Goal: Task Accomplishment & Management: Complete application form

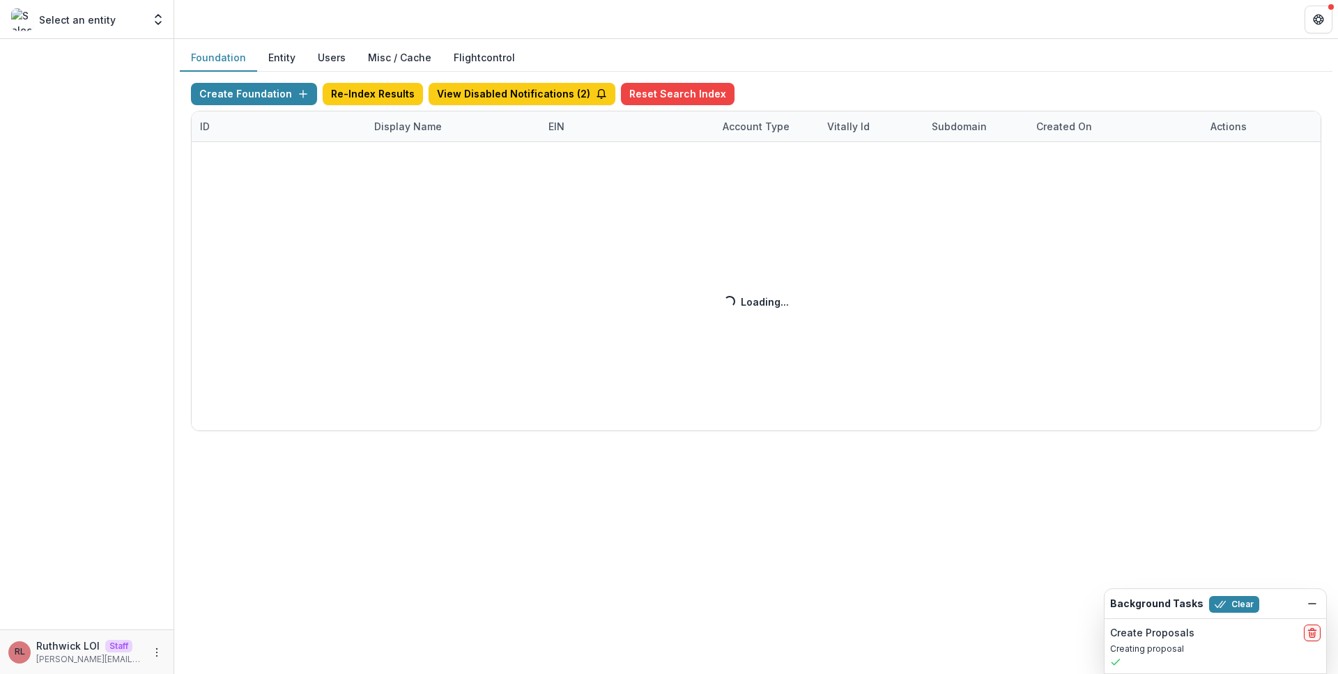
click at [412, 128] on div "Create Foundation Re-Index Results View Disabled Notifications ( 2 ) Reset Sear…" at bounding box center [756, 257] width 1130 height 348
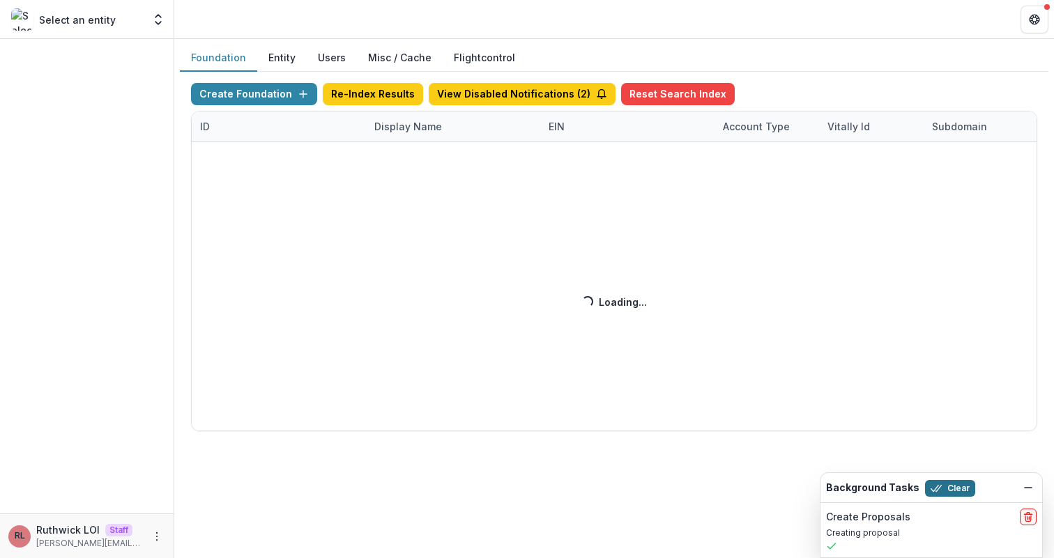
click at [948, 487] on button "Clear" at bounding box center [950, 488] width 50 height 17
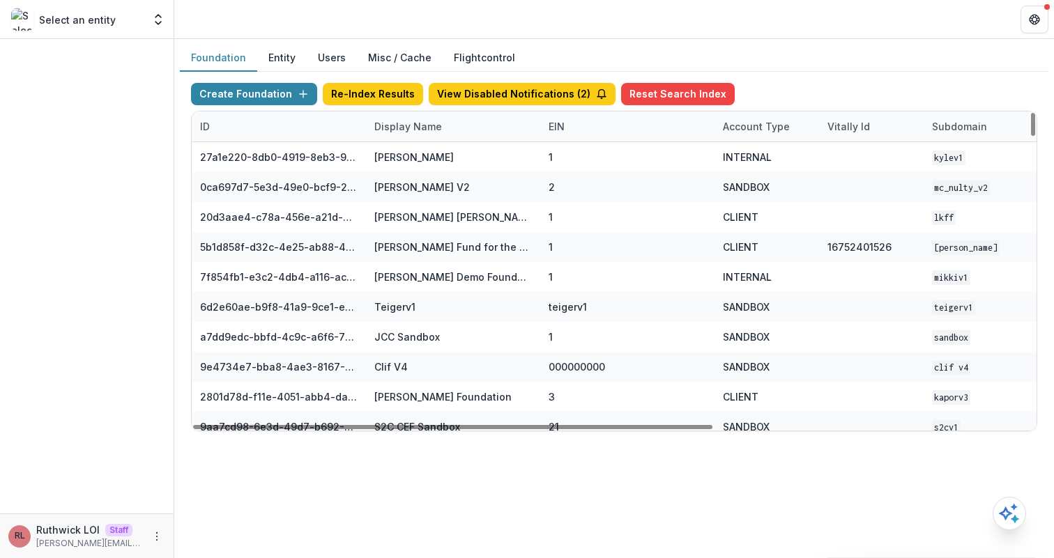
click at [444, 115] on div "Display Name" at bounding box center [453, 126] width 174 height 30
click at [449, 162] on input at bounding box center [452, 158] width 167 height 22
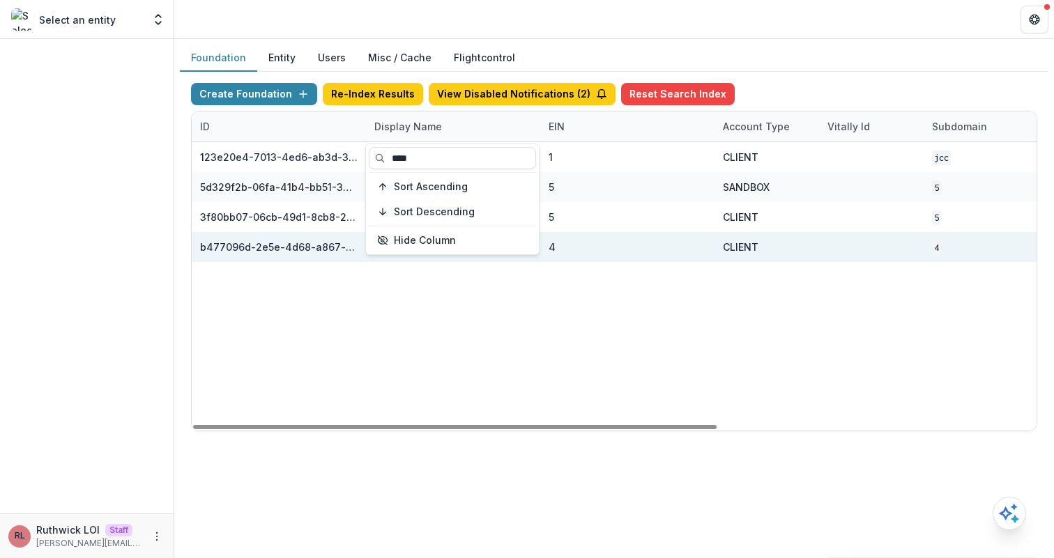
type input "****"
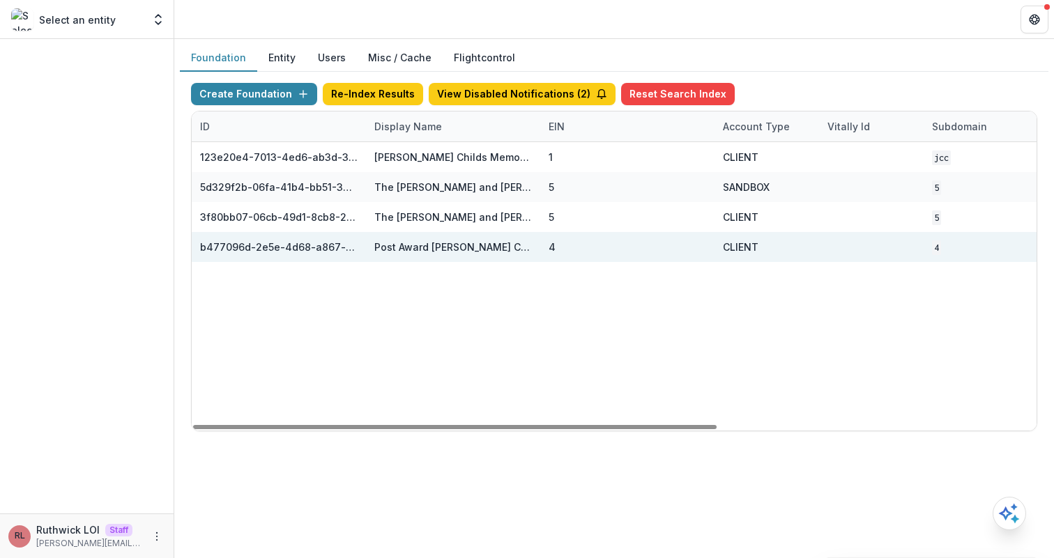
click at [686, 246] on div "4" at bounding box center [626, 247] width 157 height 30
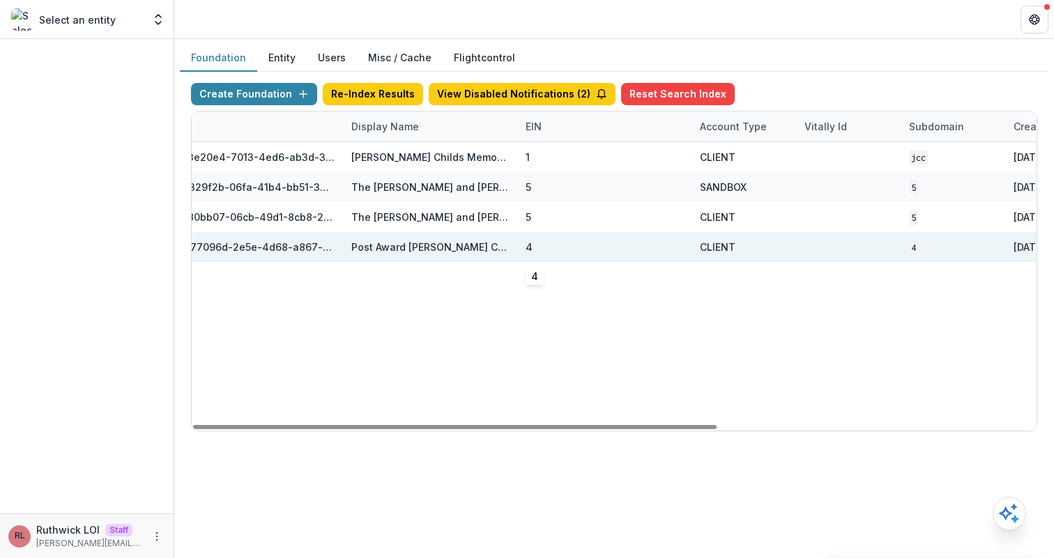
scroll to position [0, 514]
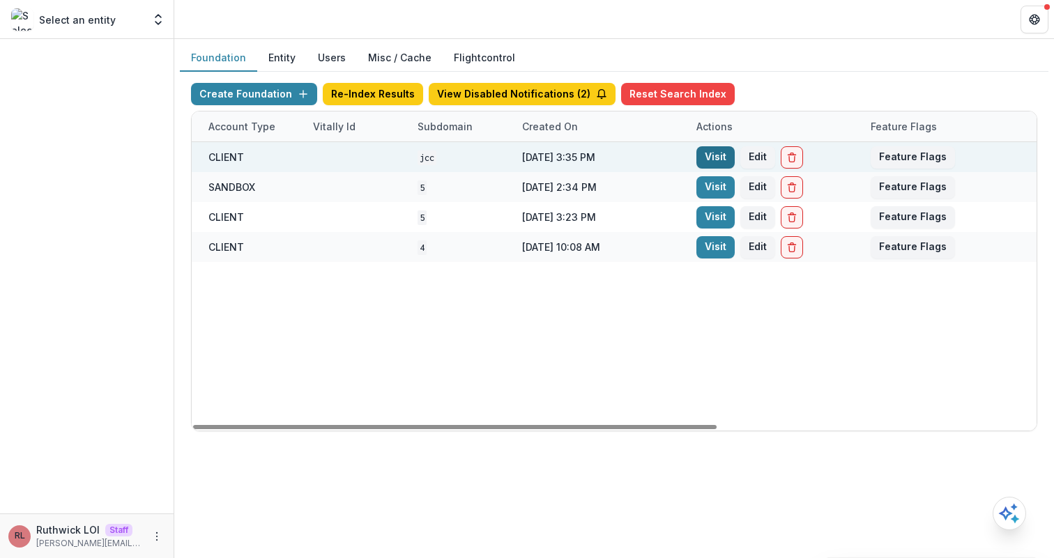
click at [715, 161] on link "Visit" at bounding box center [715, 157] width 38 height 22
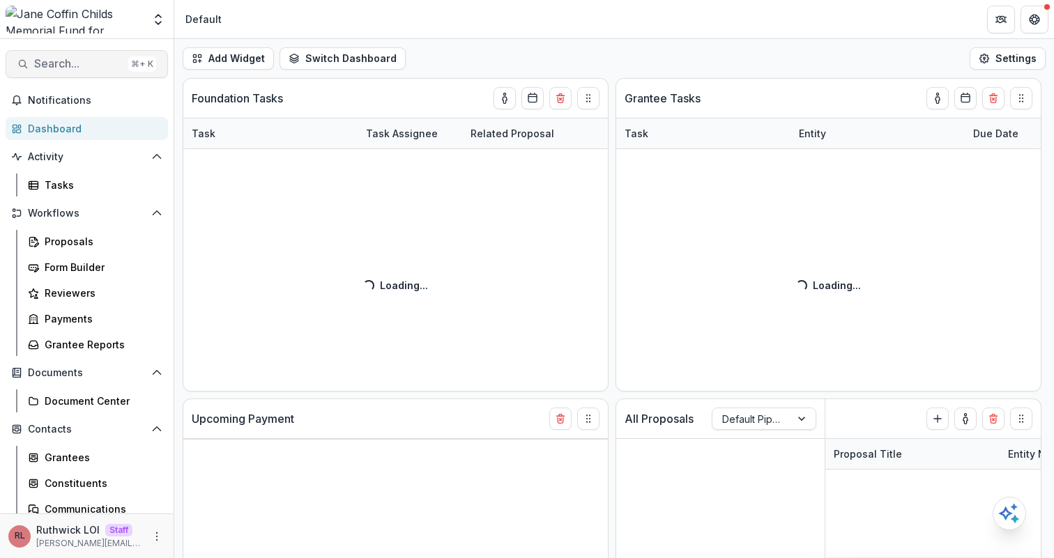
select select "******"
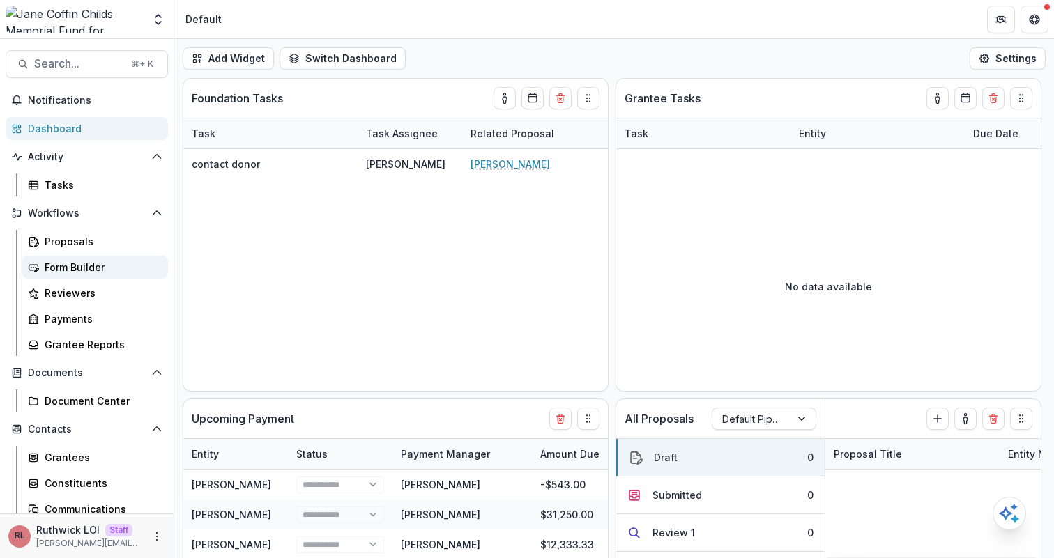
select select "******"
click at [45, 270] on div "Form Builder" at bounding box center [101, 267] width 112 height 15
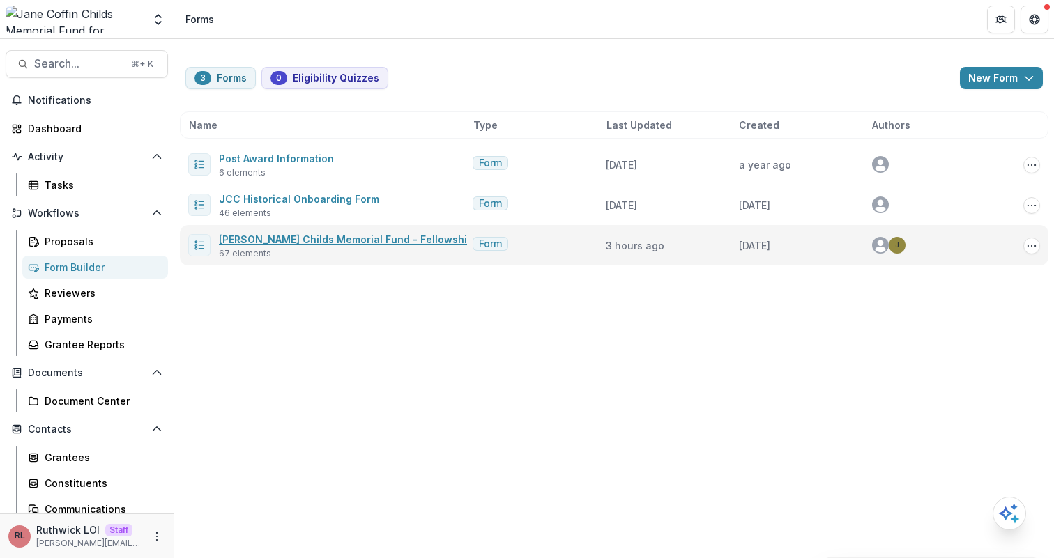
click at [393, 237] on link "Jane Coffin Childs Memorial Fund - Fellowship Application" at bounding box center [375, 239] width 313 height 12
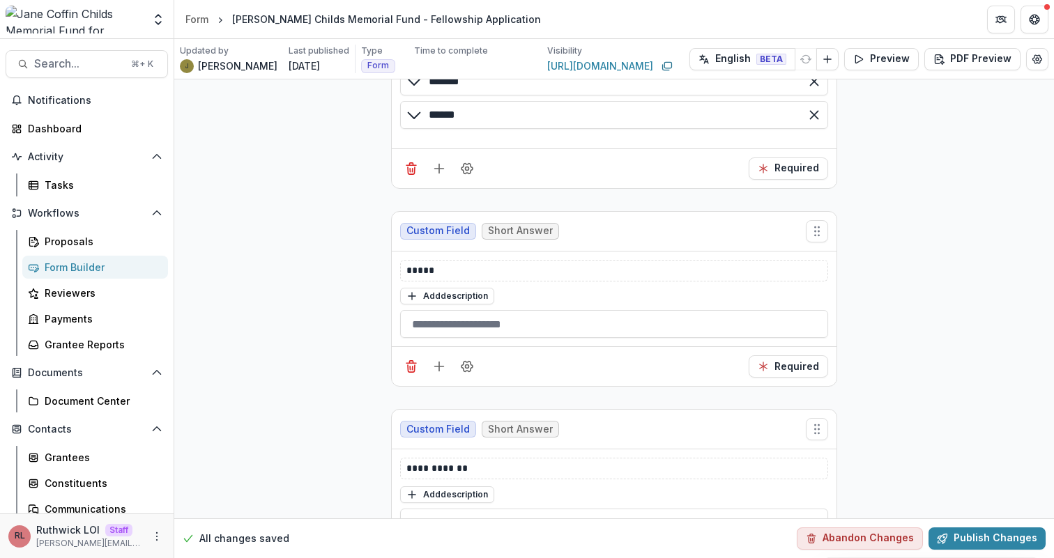
scroll to position [1756, 0]
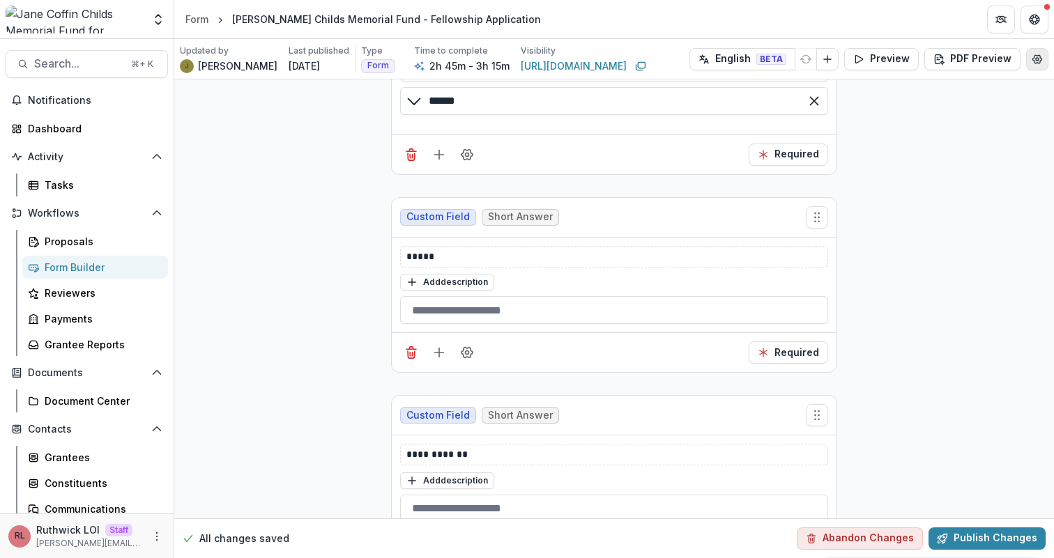
click at [1031, 58] on icon "Edit Form Settings" at bounding box center [1036, 59] width 11 height 11
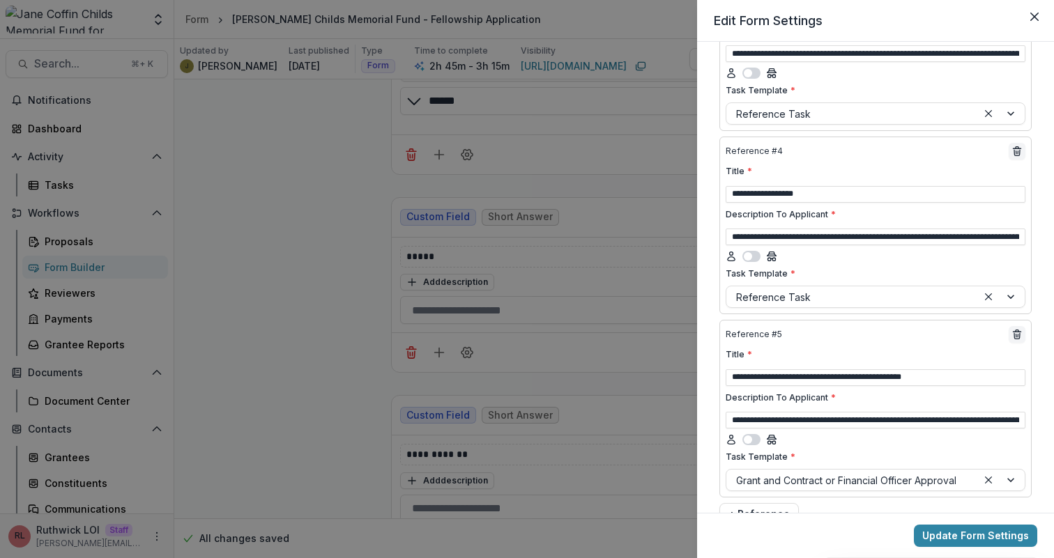
scroll to position [1440, 0]
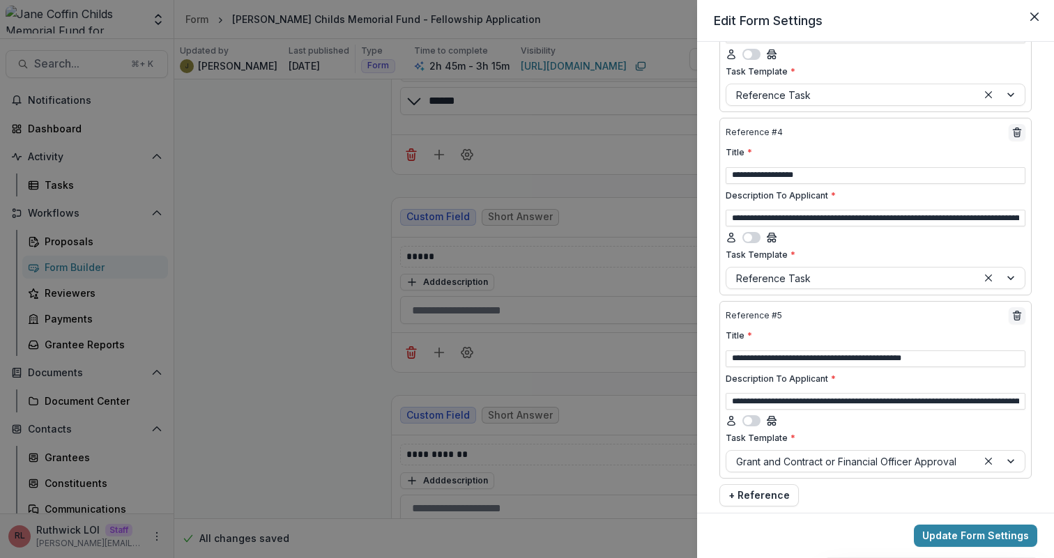
click at [244, 282] on div "**********" at bounding box center [527, 279] width 1054 height 558
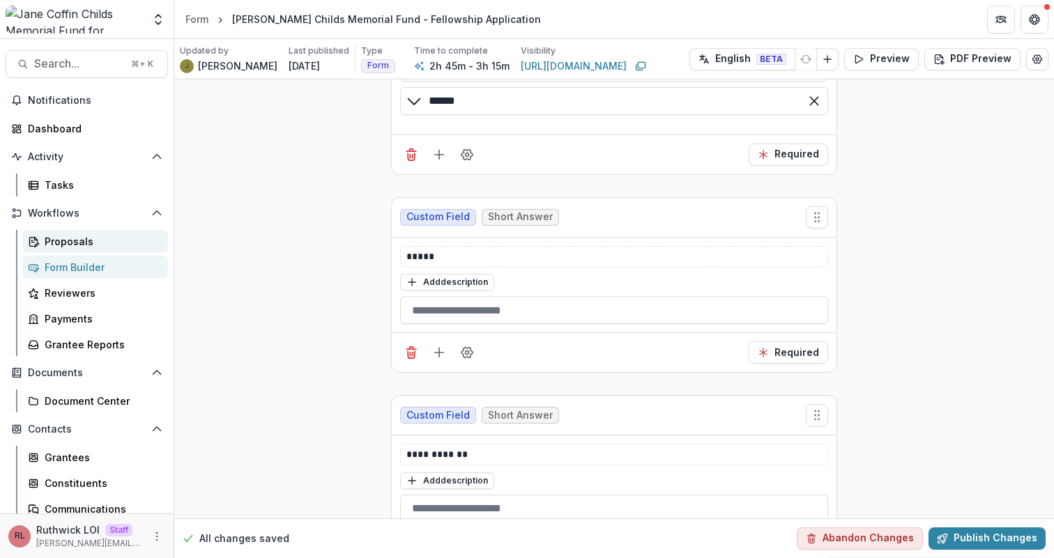
click at [87, 238] on div "Proposals" at bounding box center [101, 241] width 112 height 15
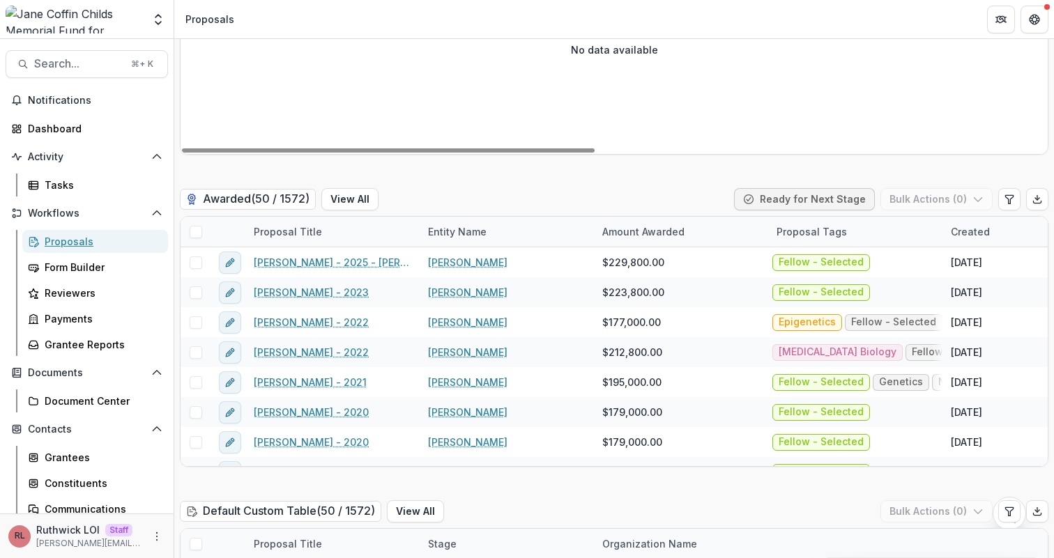
scroll to position [3125, 0]
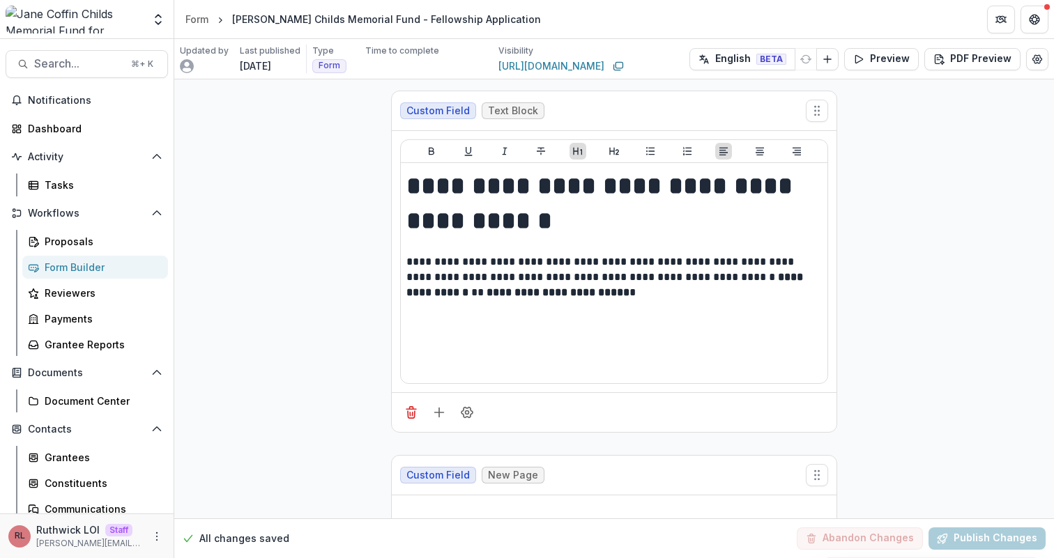
click at [106, 190] on div "Tasks" at bounding box center [101, 185] width 112 height 15
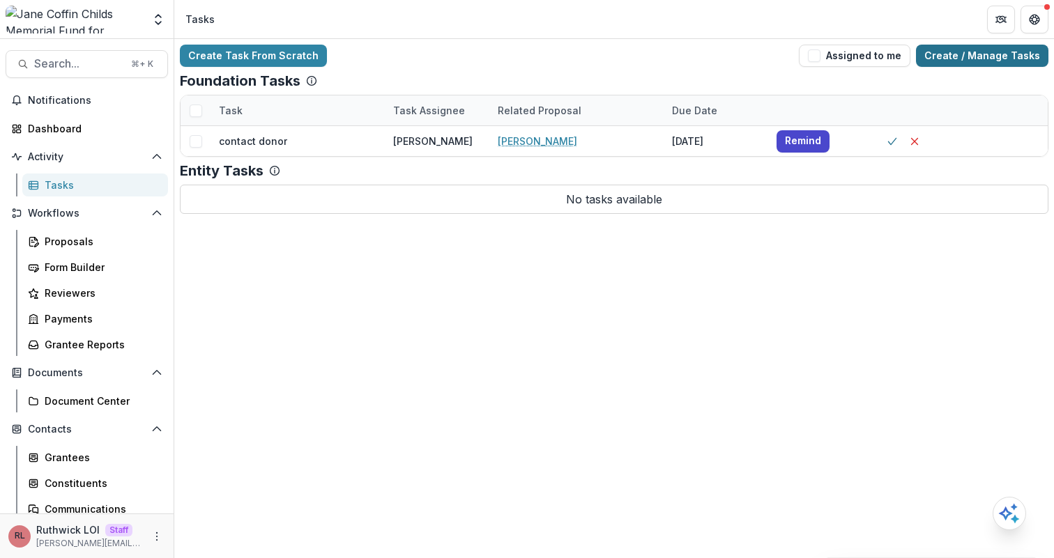
click at [979, 64] on link "Create / Manage Tasks" at bounding box center [982, 56] width 132 height 22
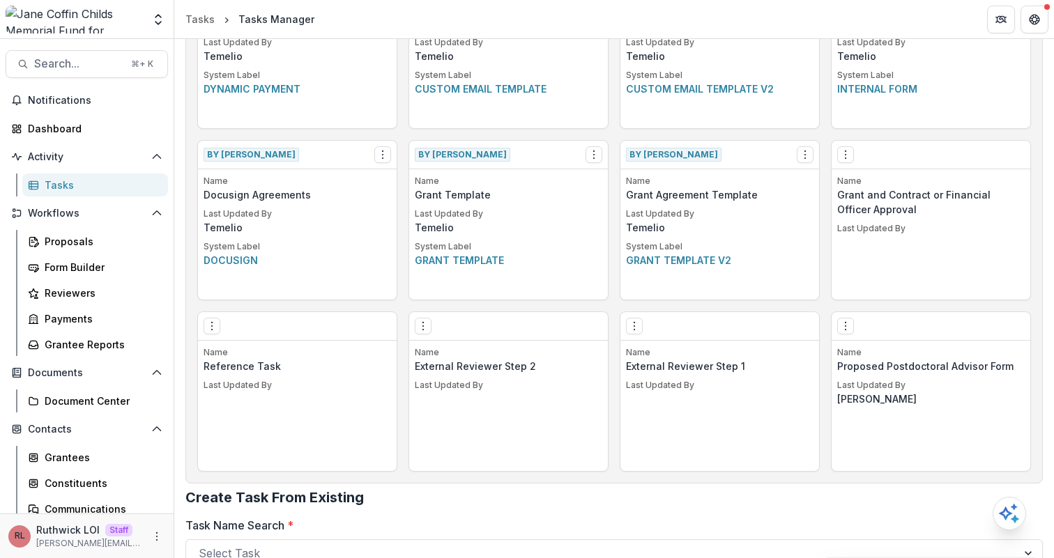
scroll to position [646, 0]
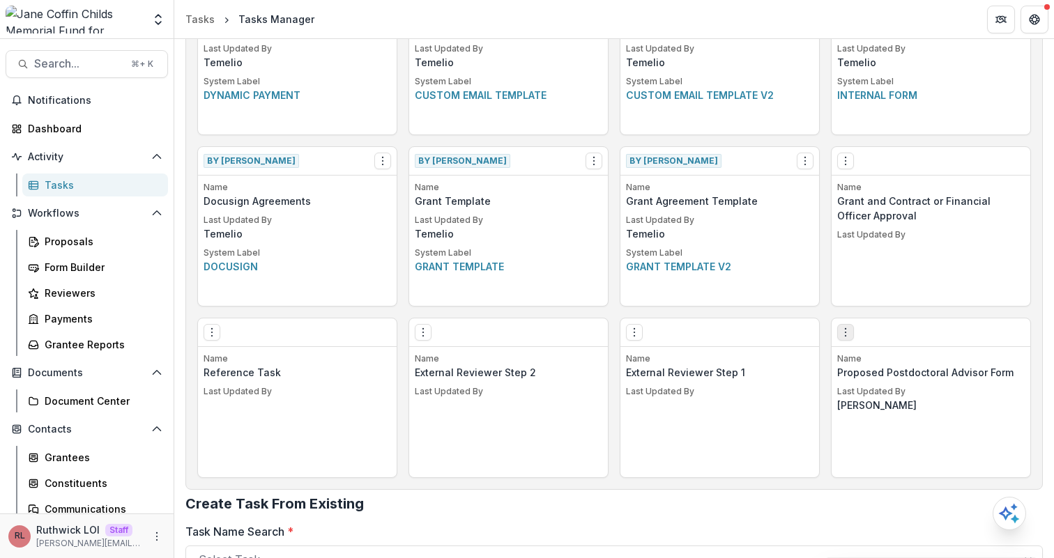
click at [844, 331] on icon "Options" at bounding box center [845, 332] width 11 height 11
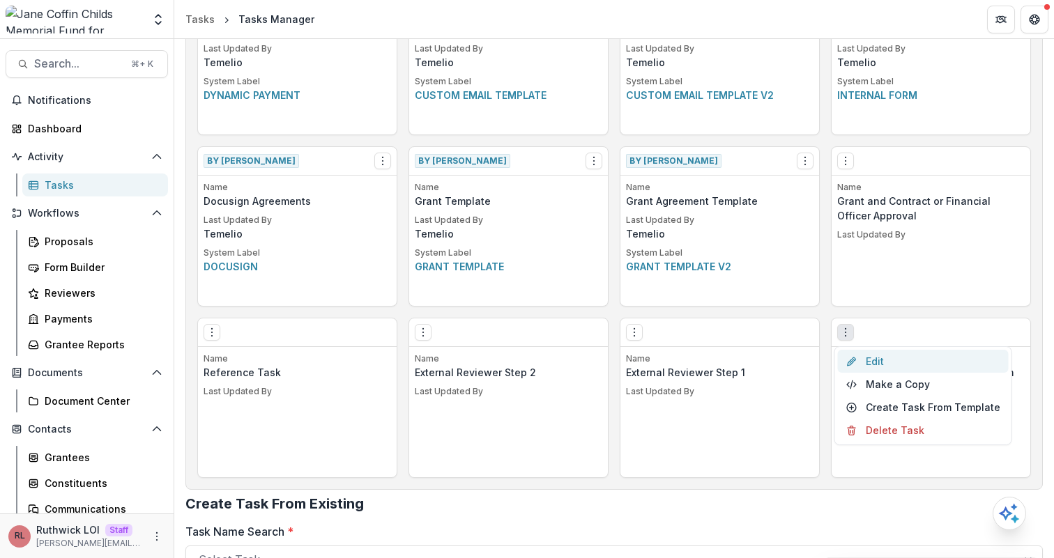
click at [871, 356] on link "Edit" at bounding box center [923, 361] width 171 height 23
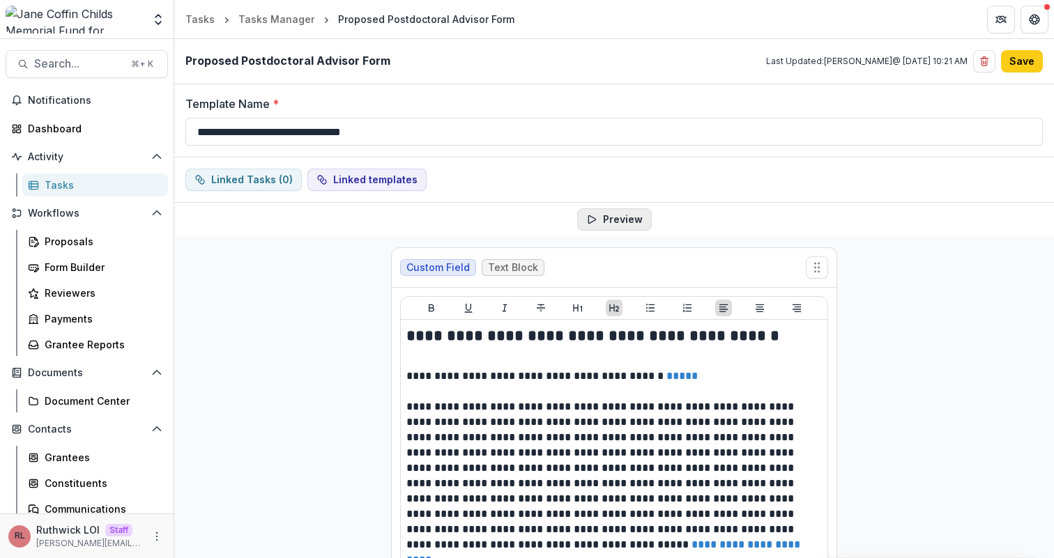
click at [626, 221] on button "Preview" at bounding box center [614, 219] width 75 height 22
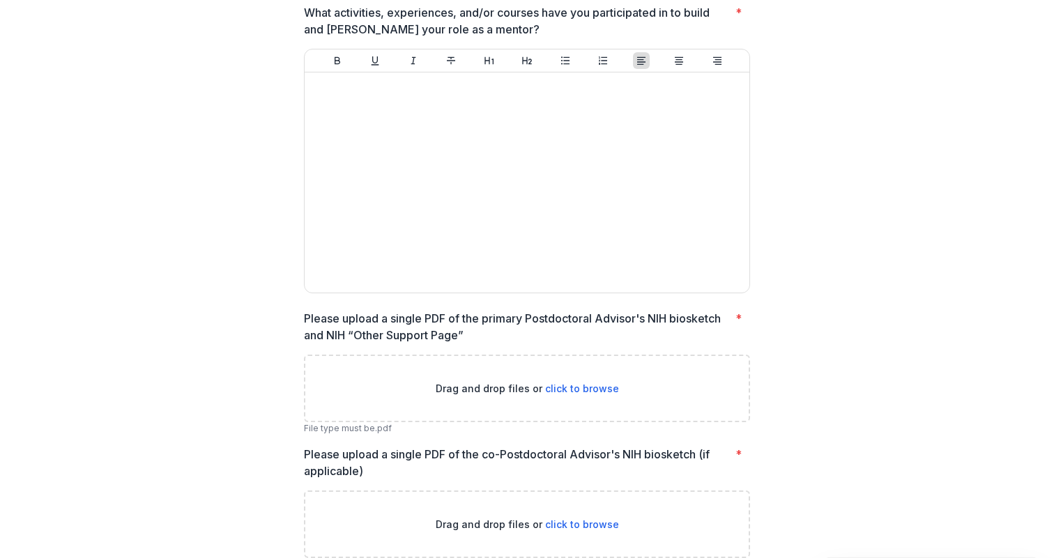
scroll to position [2510, 0]
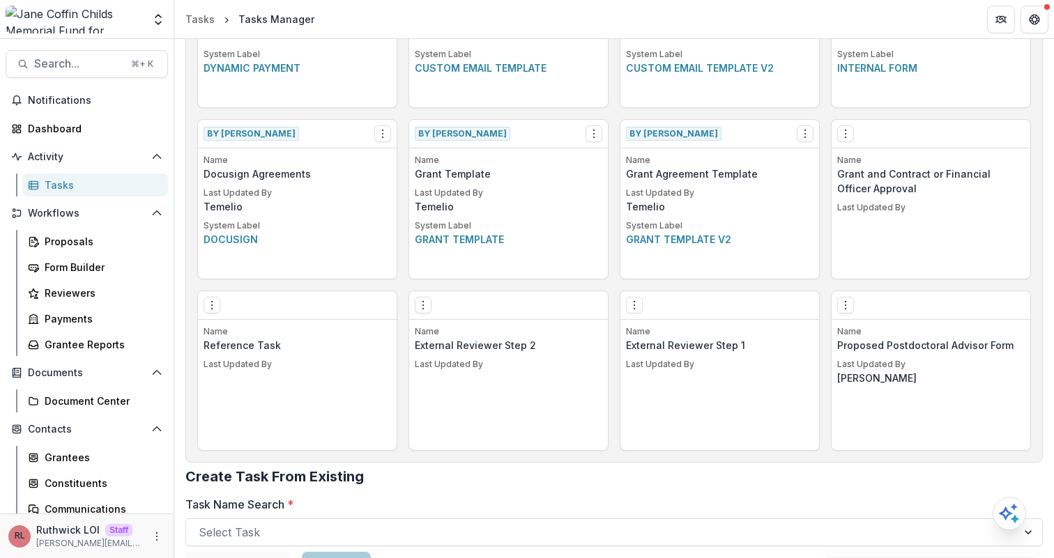
scroll to position [668, 0]
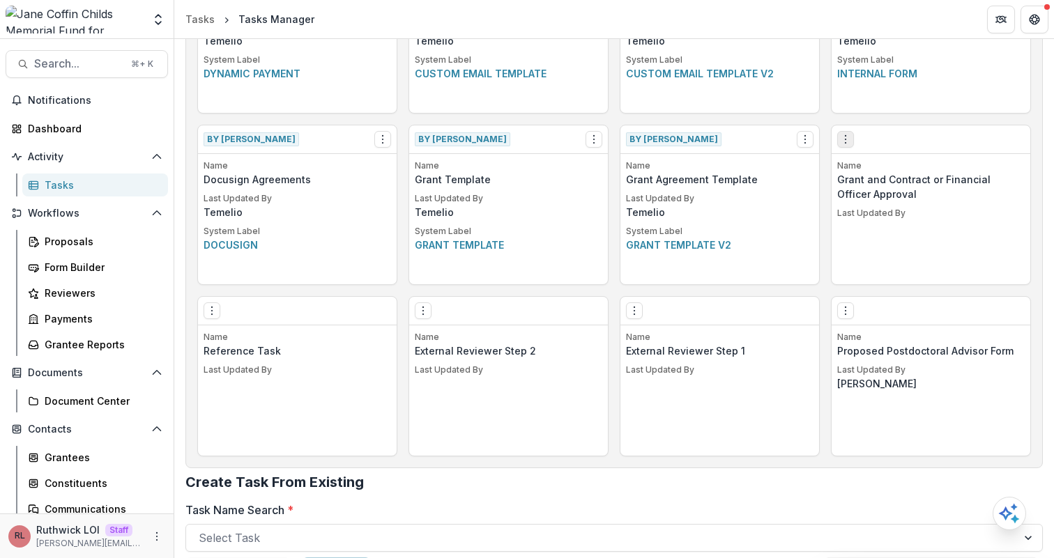
click at [837, 135] on button "Options" at bounding box center [845, 139] width 17 height 17
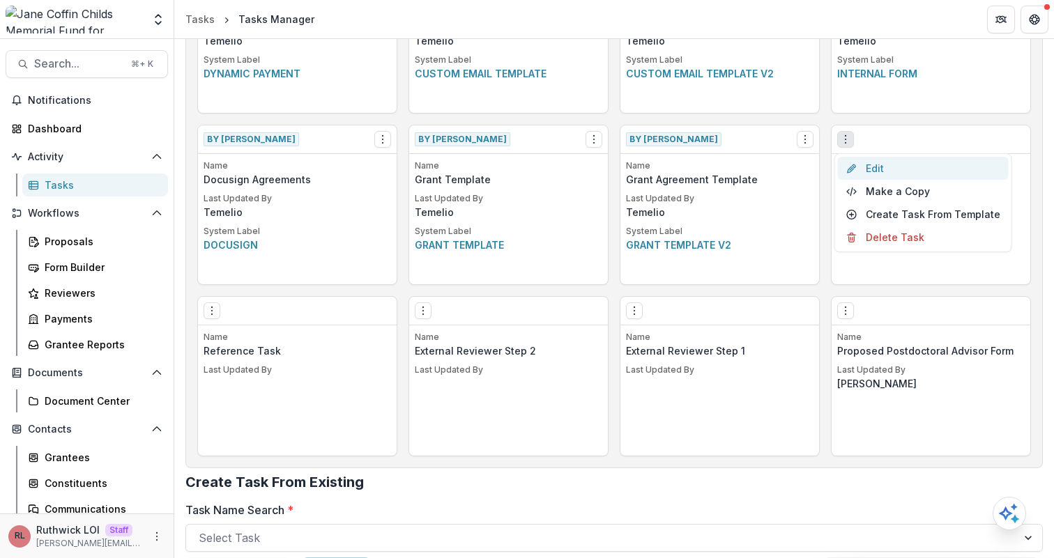
click at [868, 167] on link "Edit" at bounding box center [923, 168] width 171 height 23
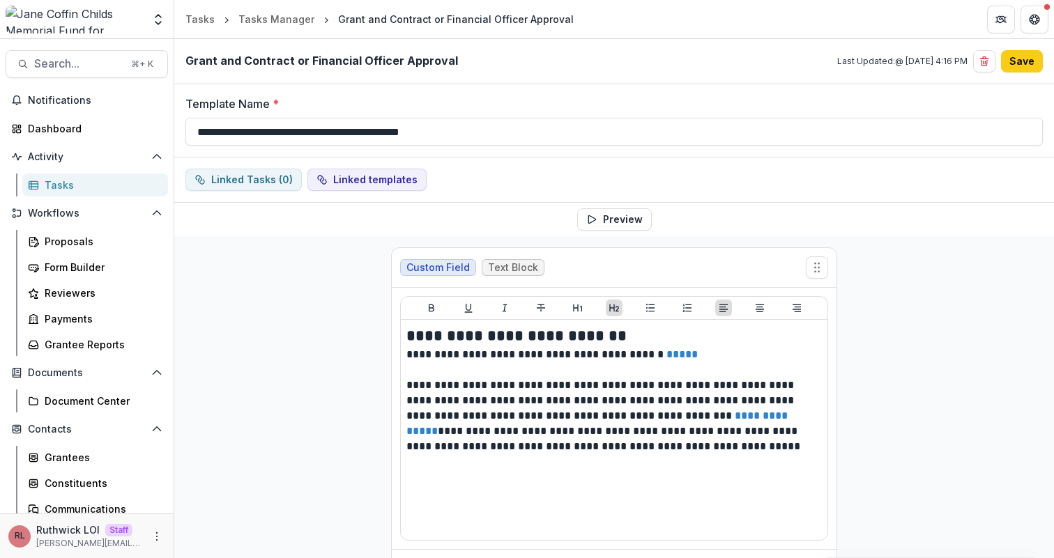
click at [603, 221] on button "Preview" at bounding box center [614, 219] width 75 height 22
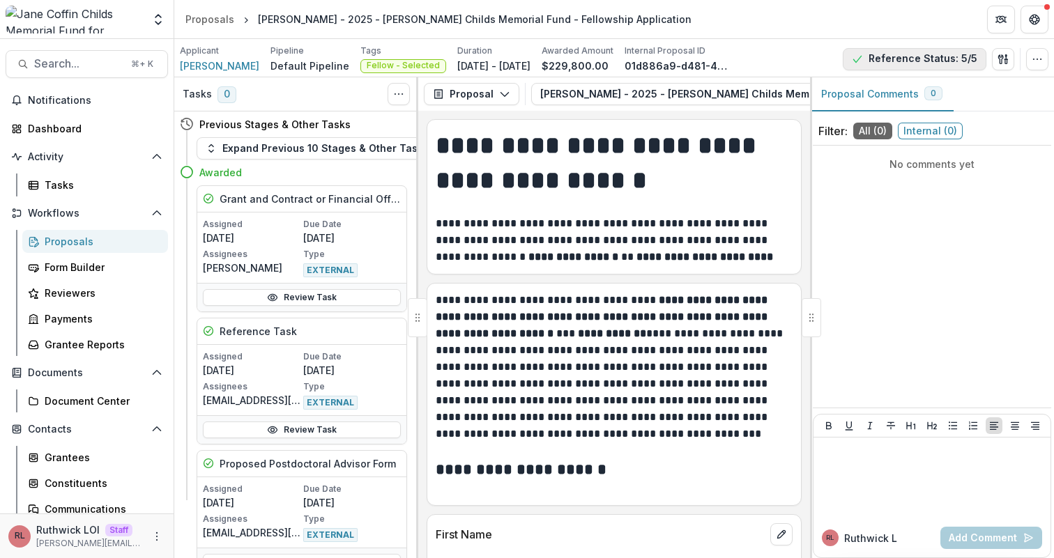
click at [891, 59] on button "Reference Status: 5/5" at bounding box center [914, 59] width 144 height 22
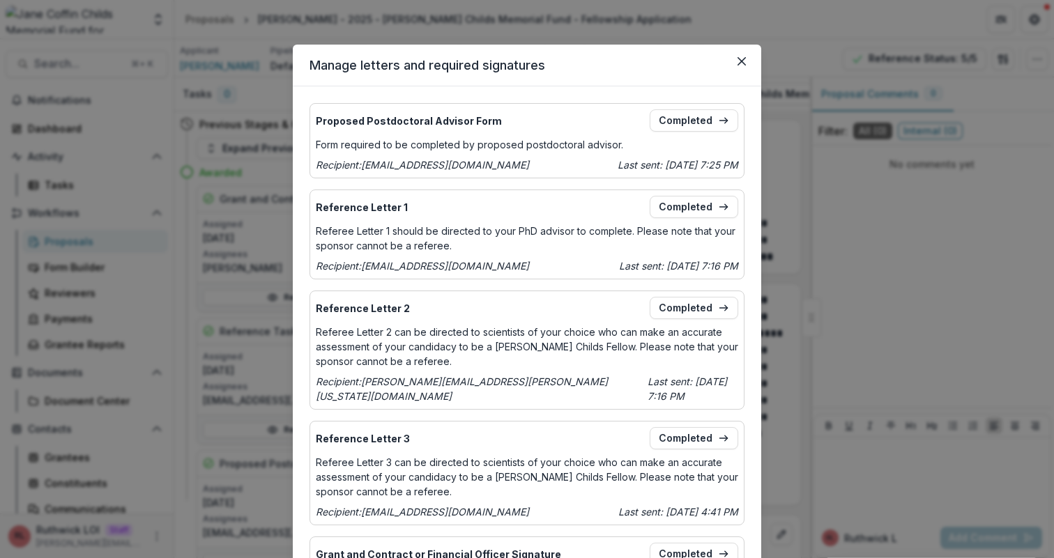
click at [384, 169] on p "Recipient: yangmin@uw.edu" at bounding box center [422, 164] width 213 height 15
drag, startPoint x: 384, startPoint y: 169, endPoint x: 437, endPoint y: 167, distance: 53.0
click at [437, 167] on p "Recipient: yangmin@uw.edu" at bounding box center [422, 164] width 213 height 15
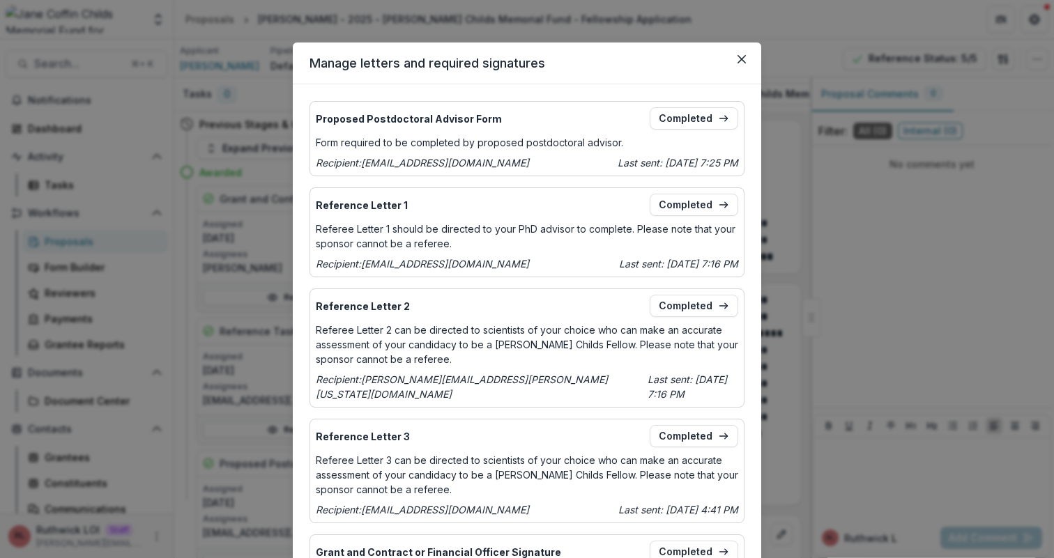
click at [368, 263] on p "Recipient: jmlim@berkeley.edu" at bounding box center [422, 263] width 213 height 15
click at [703, 114] on link "Completed" at bounding box center [693, 118] width 88 height 22
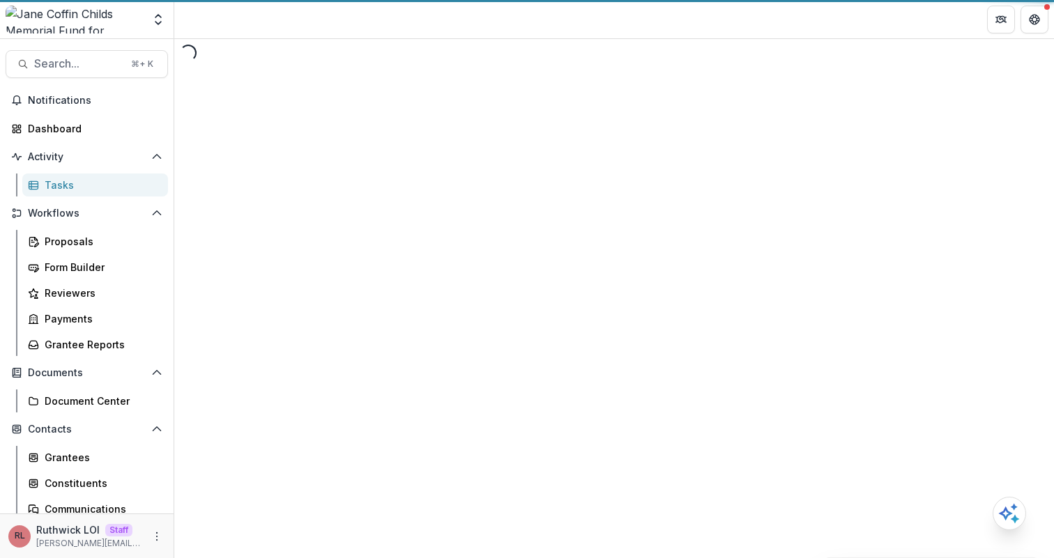
select select "********"
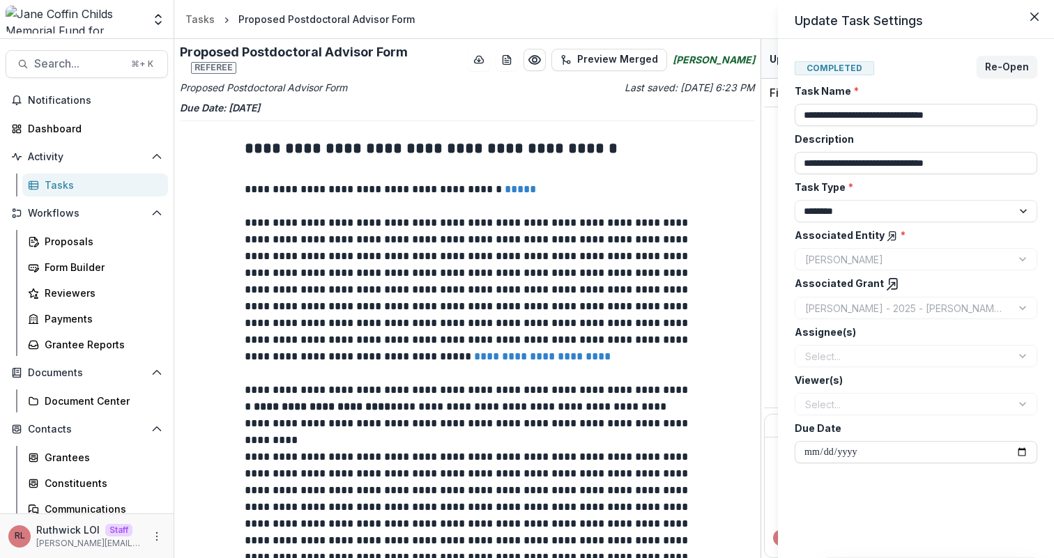
click at [665, 196] on div "**********" at bounding box center [527, 279] width 1054 height 558
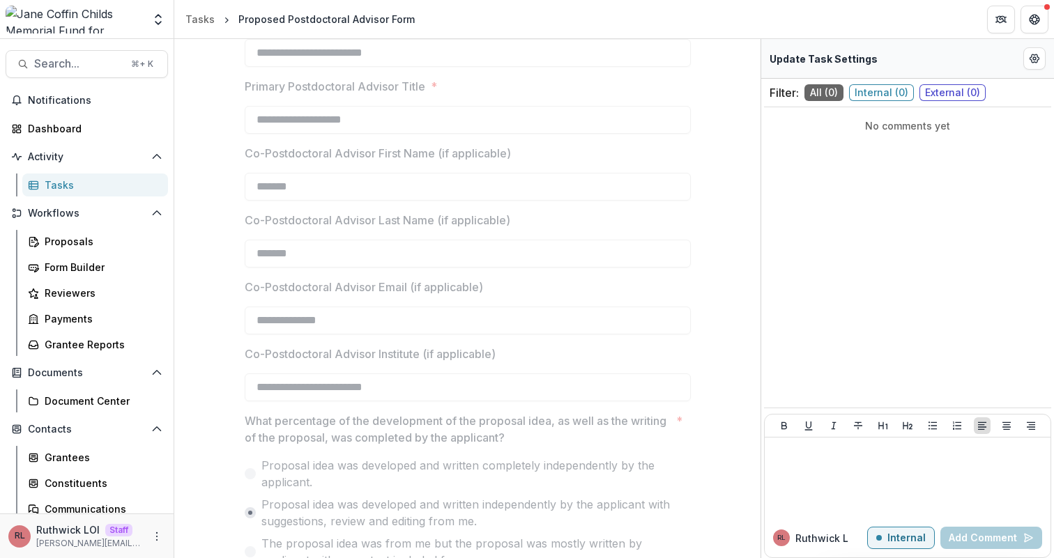
scroll to position [982, 0]
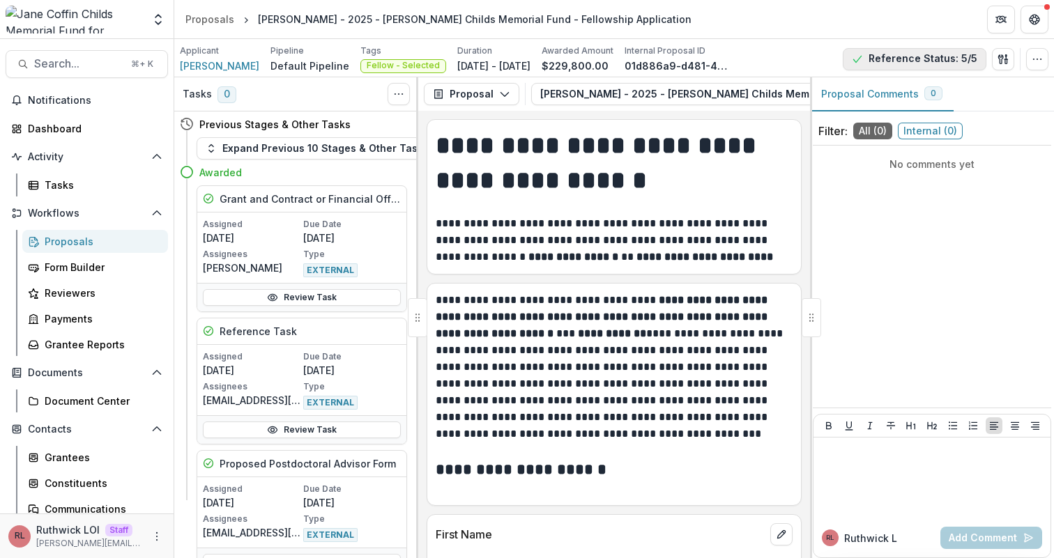
click at [901, 54] on button "Reference Status: 5/5" at bounding box center [914, 59] width 144 height 22
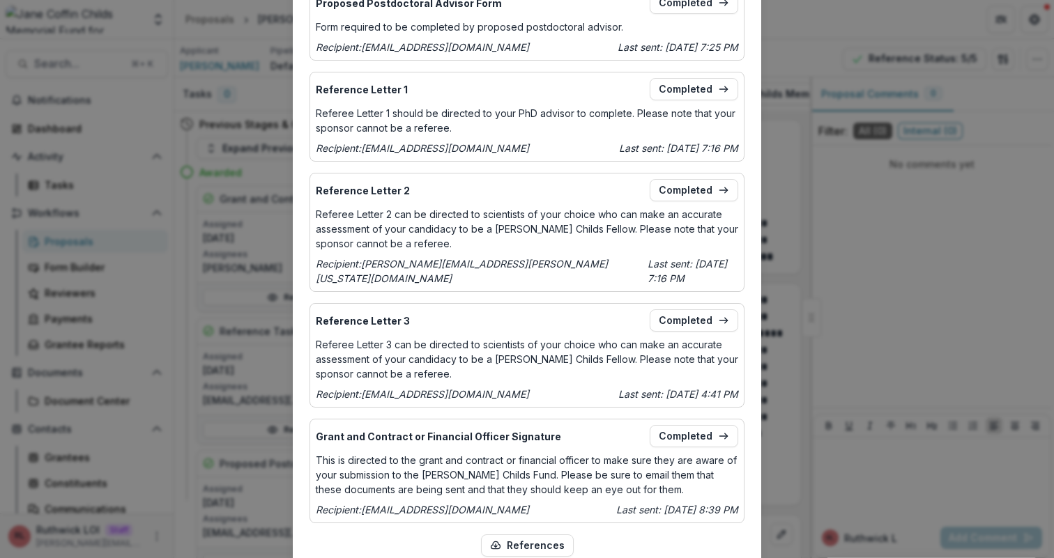
scroll to position [208, 0]
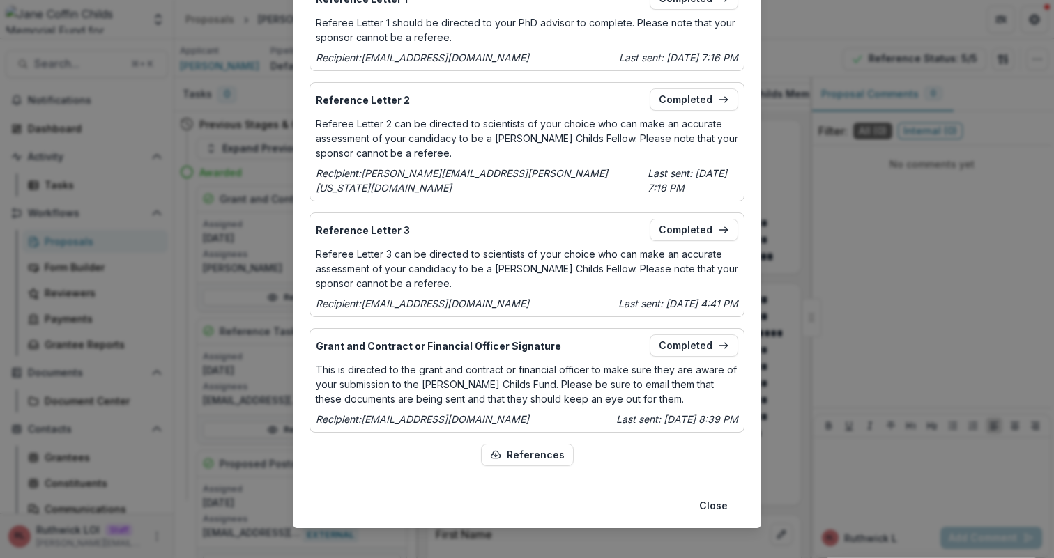
click at [895, 307] on div "Manage letters and required signatures Proposed Postdoctoral Advisor Form Compl…" at bounding box center [527, 279] width 1054 height 558
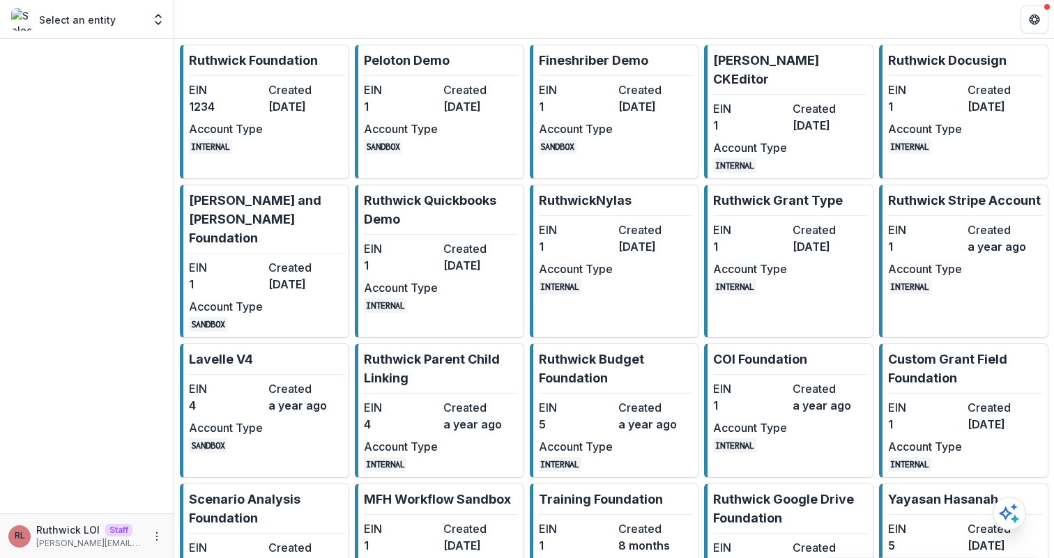
click at [341, 91] on link "Ruthwick Foundation EIN 1234 Created 3 years ago Account Type INTERNAL" at bounding box center [264, 112] width 169 height 134
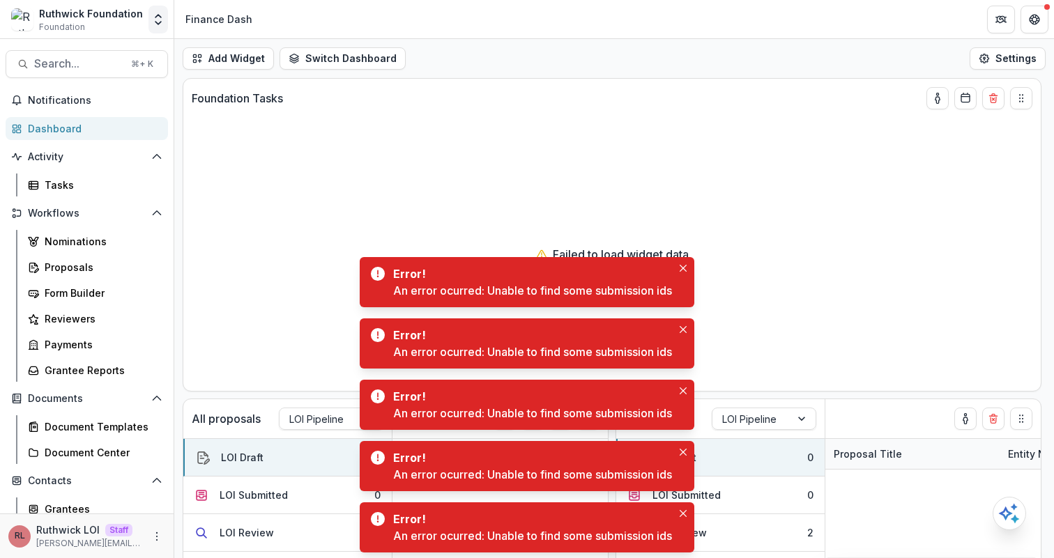
click at [155, 17] on polyline "Open entity switcher" at bounding box center [158, 16] width 6 height 3
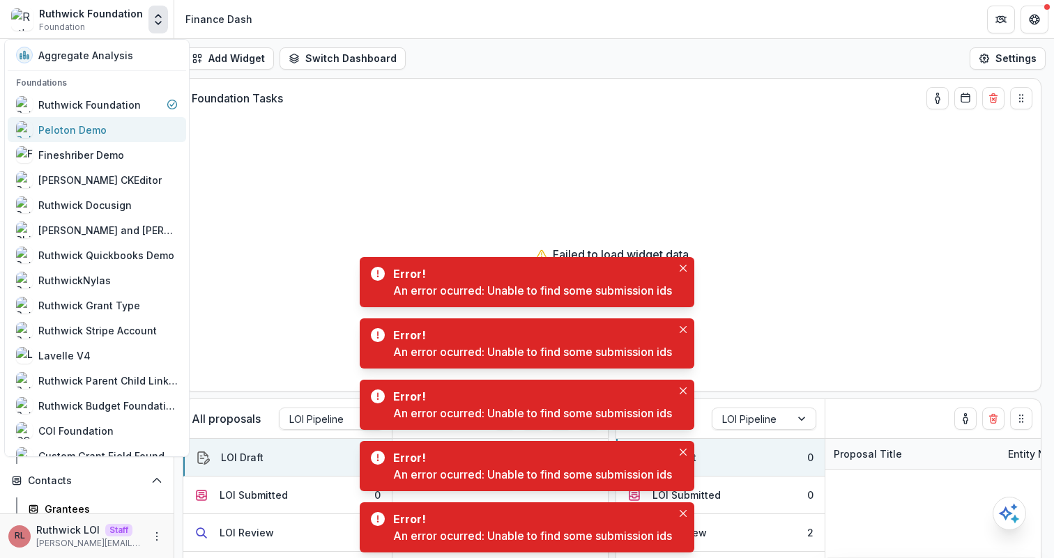
click at [118, 136] on div "Peloton Demo" at bounding box center [97, 129] width 162 height 17
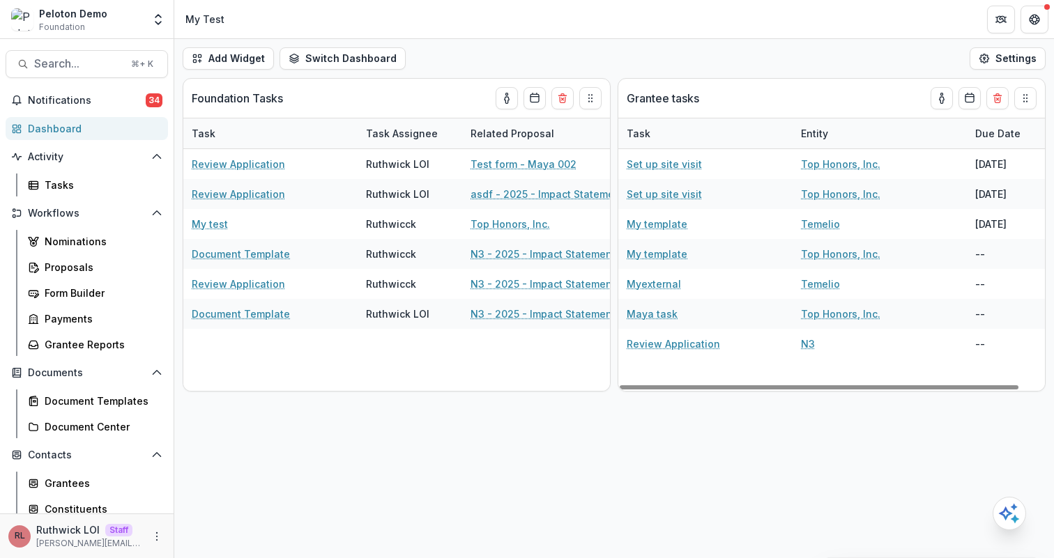
click at [825, 458] on div "Add Widget Switch Dashboard My Test Default New Dashboard Settings Foundation T…" at bounding box center [613, 298] width 879 height 519
click at [828, 469] on div "Add Widget Switch Dashboard My Test Default New Dashboard Settings Foundation T…" at bounding box center [613, 298] width 879 height 519
click at [118, 294] on div "Form Builder" at bounding box center [101, 293] width 112 height 15
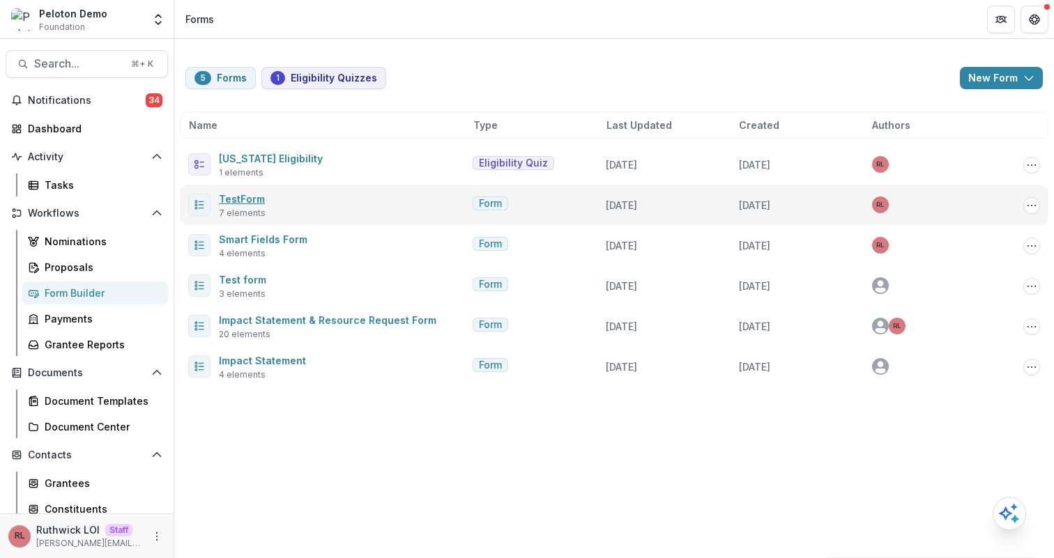
click at [247, 194] on link "TestForm" at bounding box center [242, 199] width 46 height 12
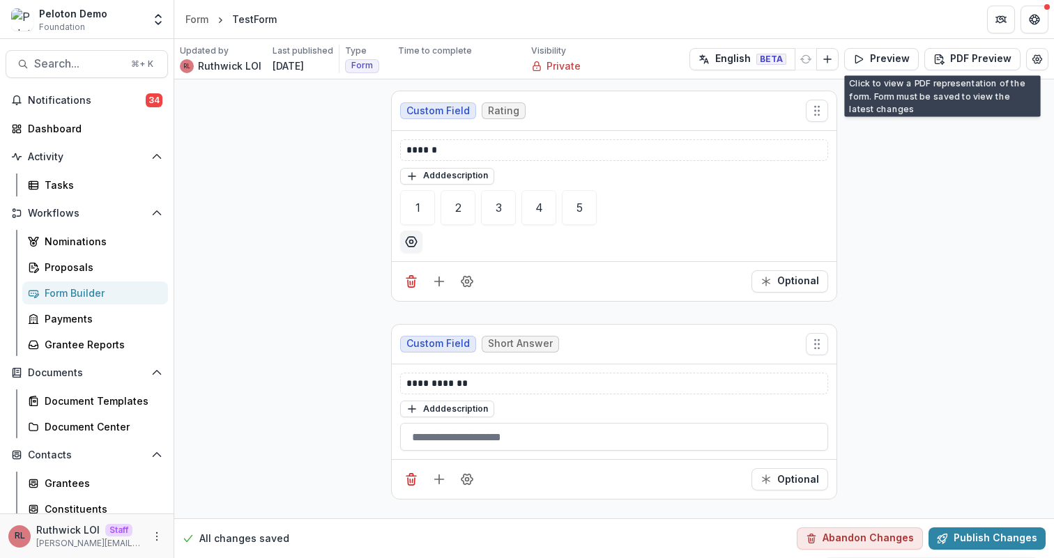
click at [1046, 57] on div "Updated by RL Ruthwick LOI Last published 4 months ago Type Form Time to comple…" at bounding box center [613, 59] width 879 height 40
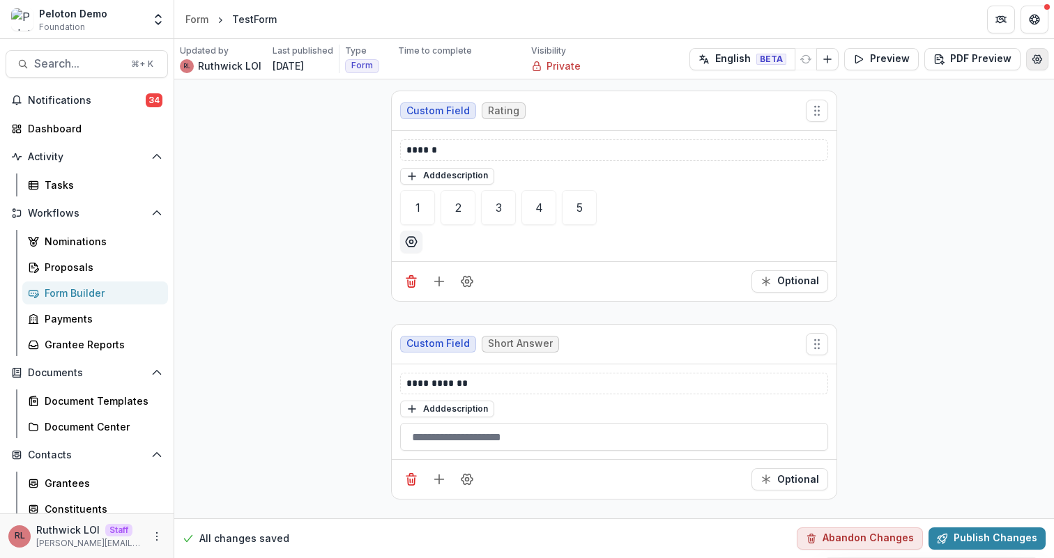
click at [1035, 57] on icon "Edit Form Settings" at bounding box center [1036, 59] width 11 height 11
select select "*******"
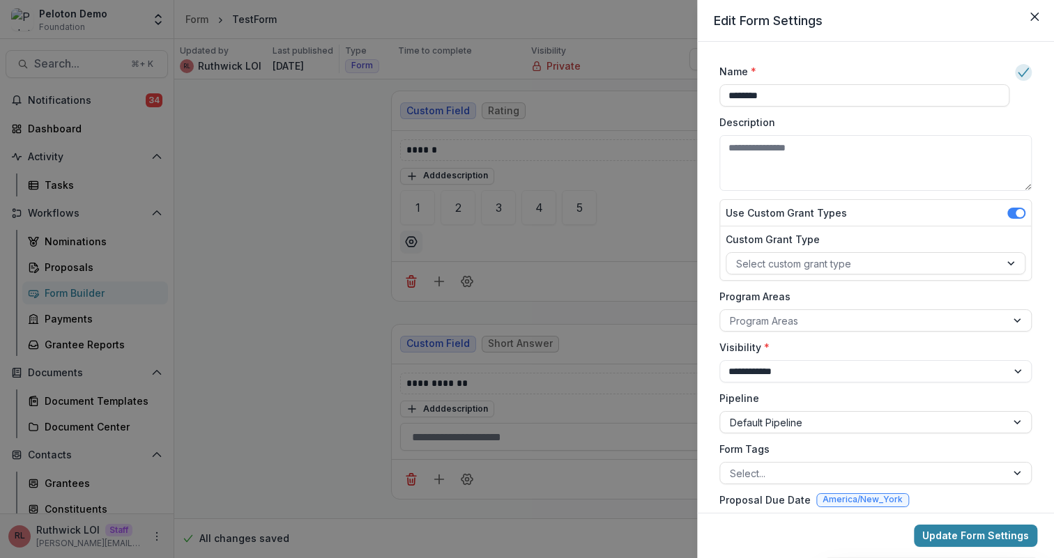
scroll to position [151, 0]
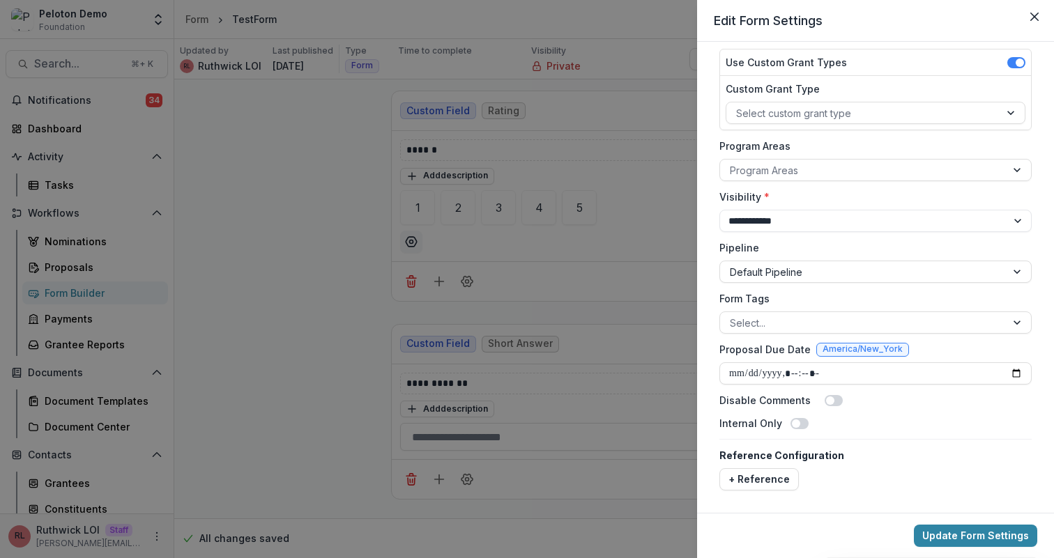
click at [472, 262] on div "**********" at bounding box center [527, 279] width 1054 height 558
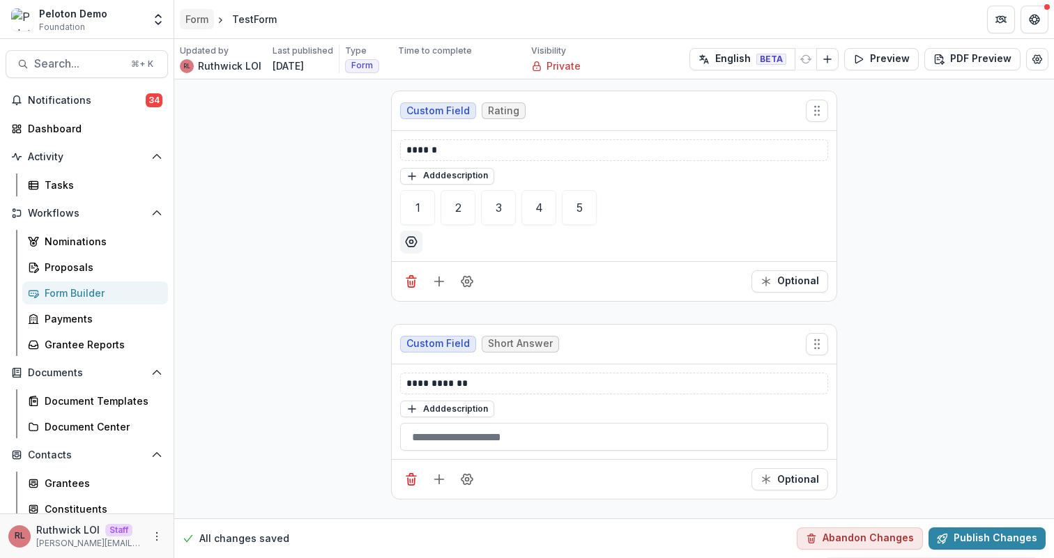
click at [190, 12] on div "Form" at bounding box center [196, 19] width 23 height 15
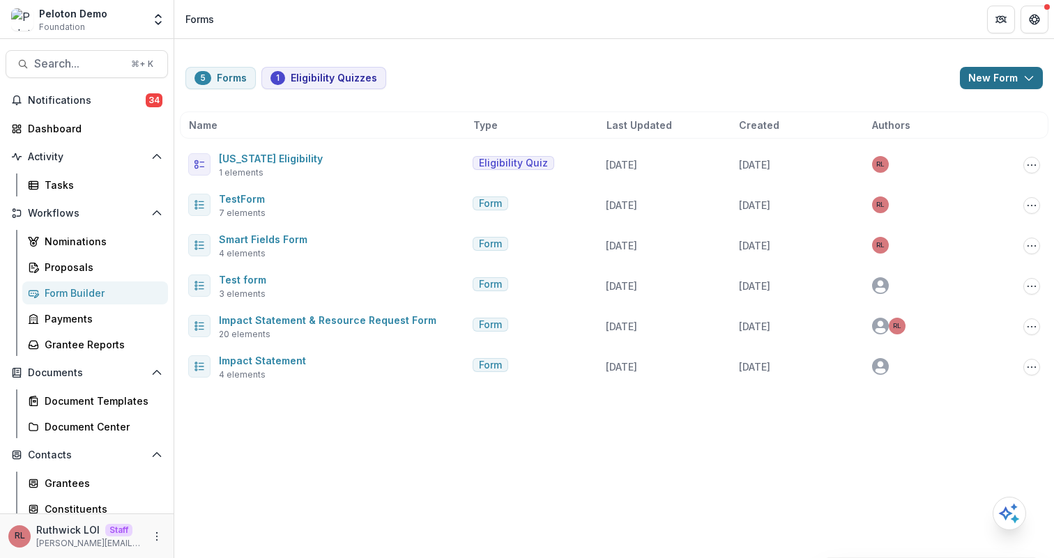
click at [989, 81] on button "New Form" at bounding box center [1000, 78] width 83 height 22
click at [975, 132] on button "New Form" at bounding box center [964, 132] width 149 height 23
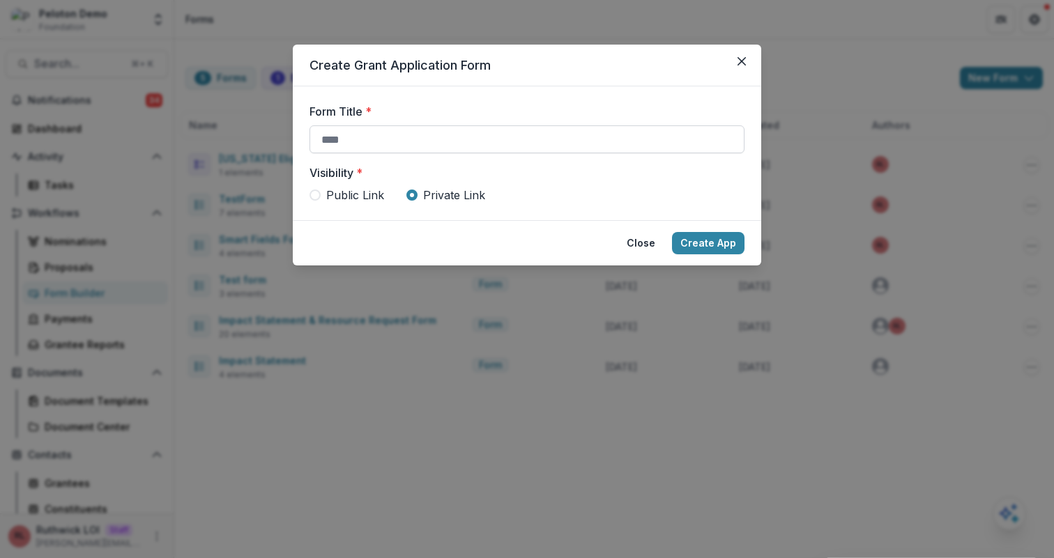
click at [718, 152] on input "Form Title *" at bounding box center [526, 139] width 435 height 28
type input "**********"
click at [312, 191] on span at bounding box center [314, 195] width 11 height 11
click at [739, 245] on button "Create App" at bounding box center [708, 243] width 72 height 22
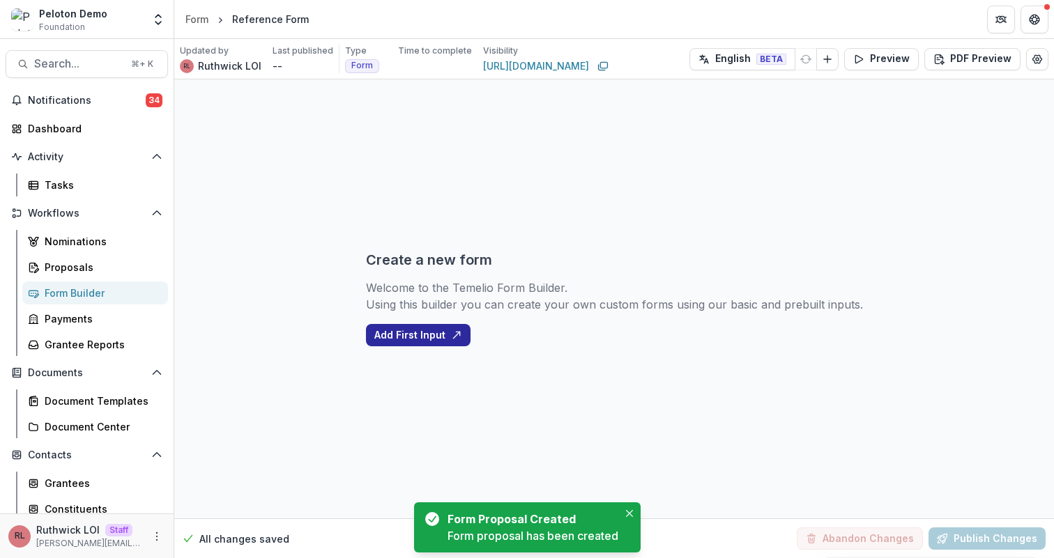
click at [452, 331] on button "Add First Input" at bounding box center [418, 335] width 105 height 22
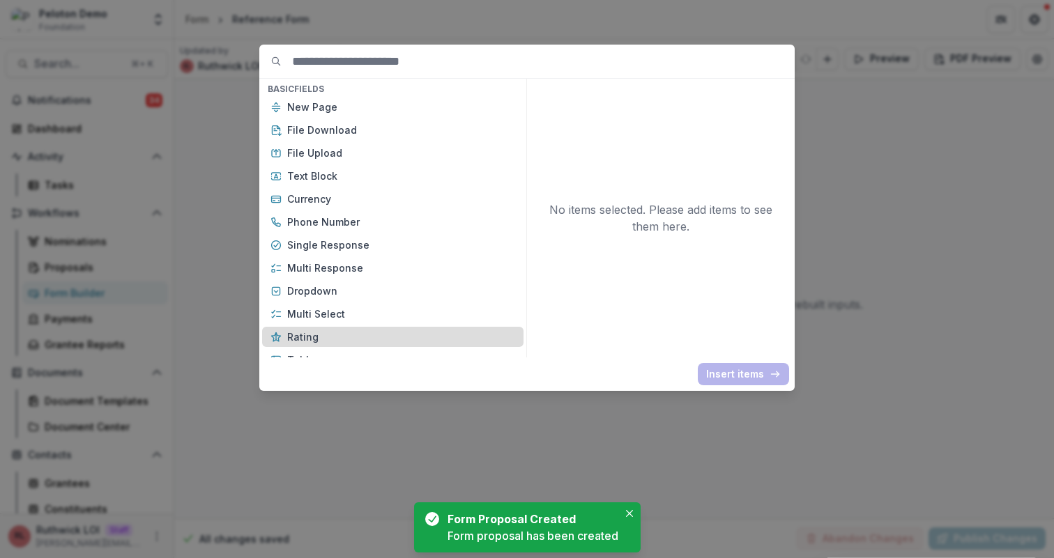
click at [452, 332] on p "Rating" at bounding box center [401, 337] width 228 height 15
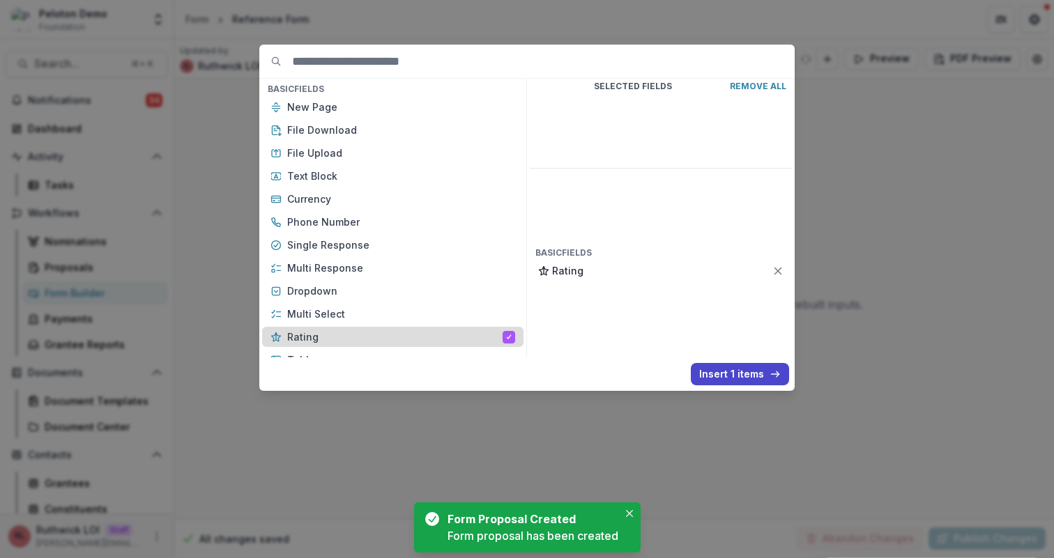
click at [451, 332] on p "Rating" at bounding box center [394, 337] width 215 height 15
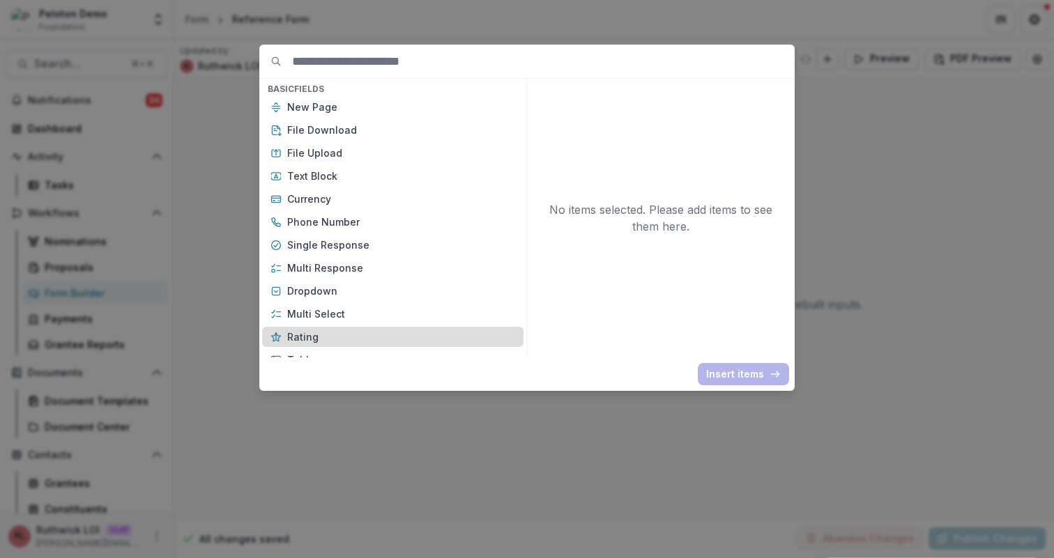
click at [463, 338] on p "Rating" at bounding box center [401, 337] width 228 height 15
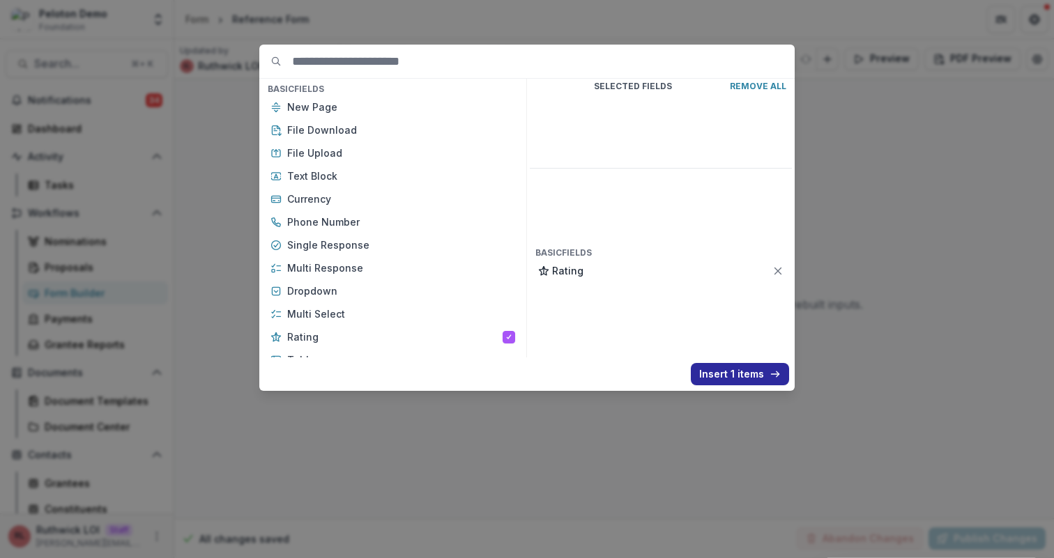
click at [768, 371] on button "Insert 1 items" at bounding box center [739, 374] width 98 height 22
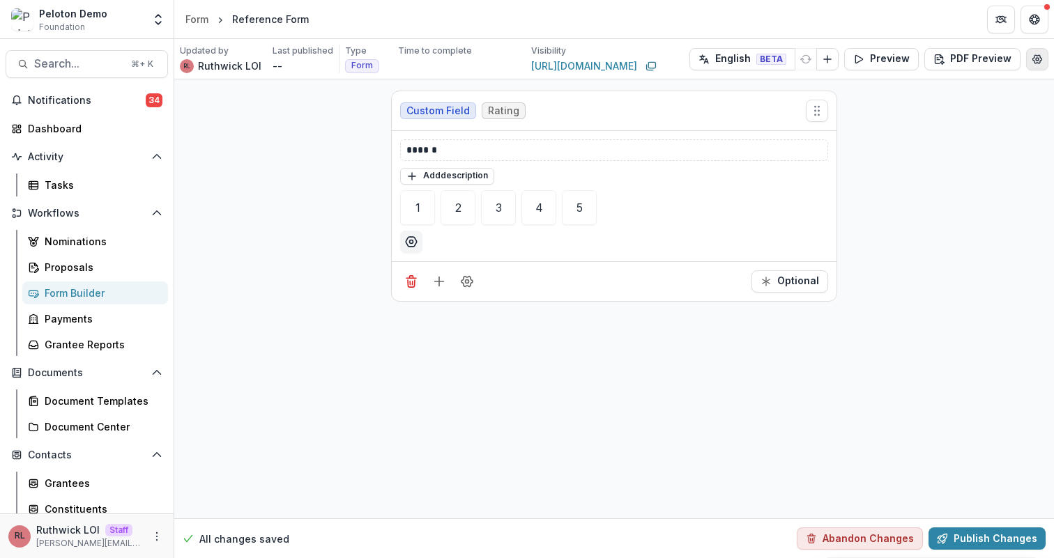
click at [1036, 61] on icon "Edit Form Settings" at bounding box center [1036, 59] width 11 height 11
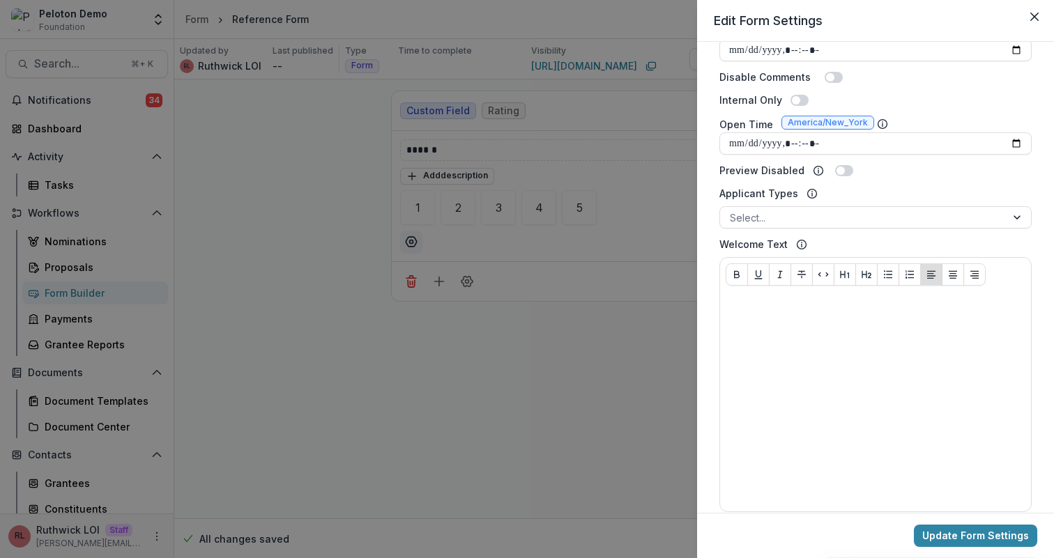
scroll to position [580, 0]
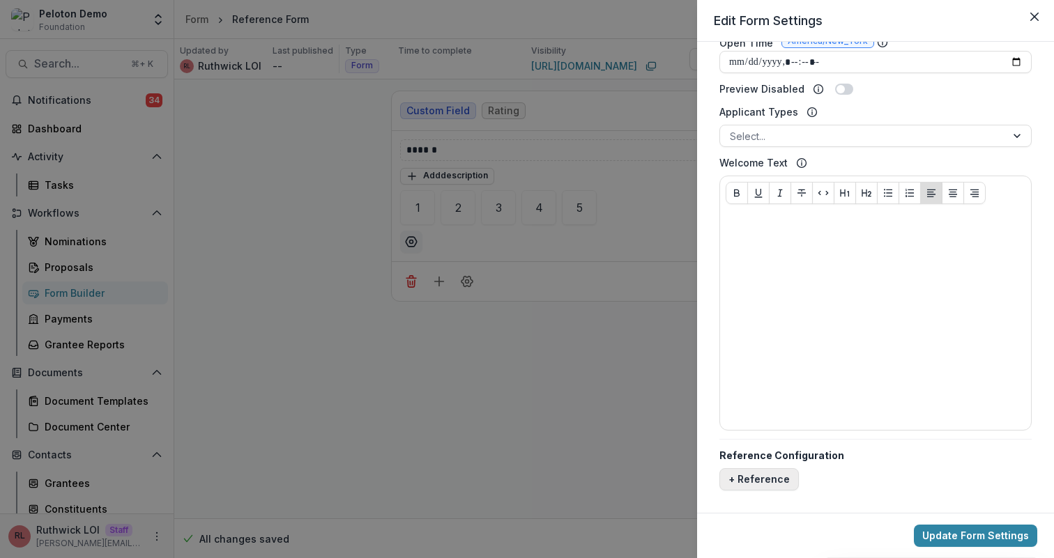
click at [786, 471] on button "+ Reference" at bounding box center [758, 479] width 79 height 22
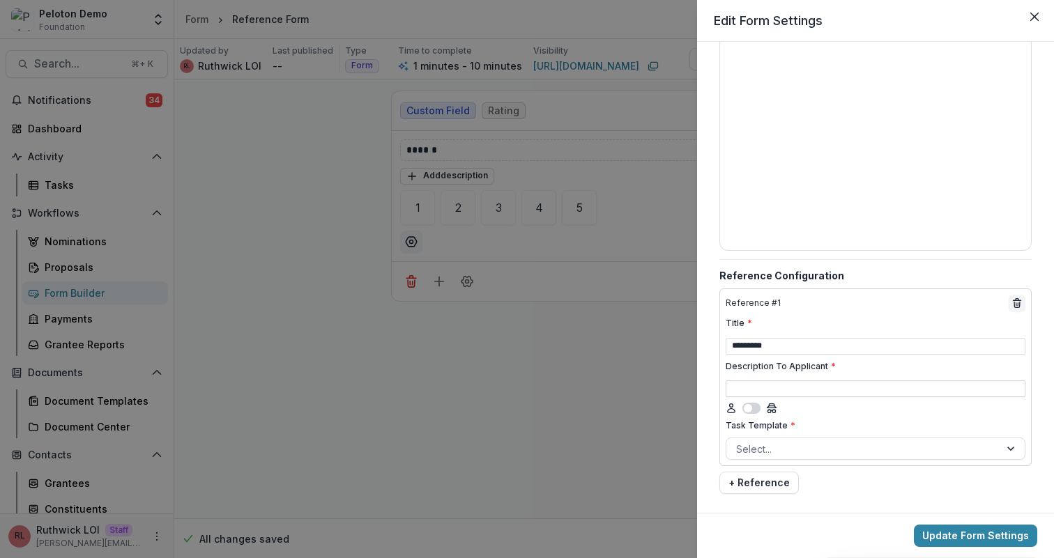
click at [789, 383] on input "Description To Applicant *" at bounding box center [875, 388] width 300 height 17
type input "********"
click at [774, 447] on div at bounding box center [863, 448] width 254 height 17
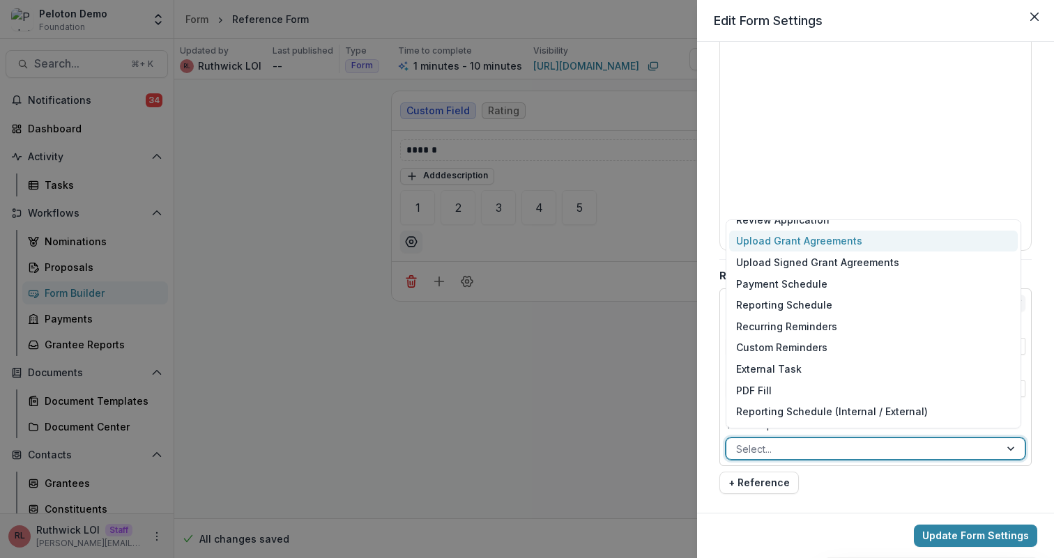
scroll to position [0, 0]
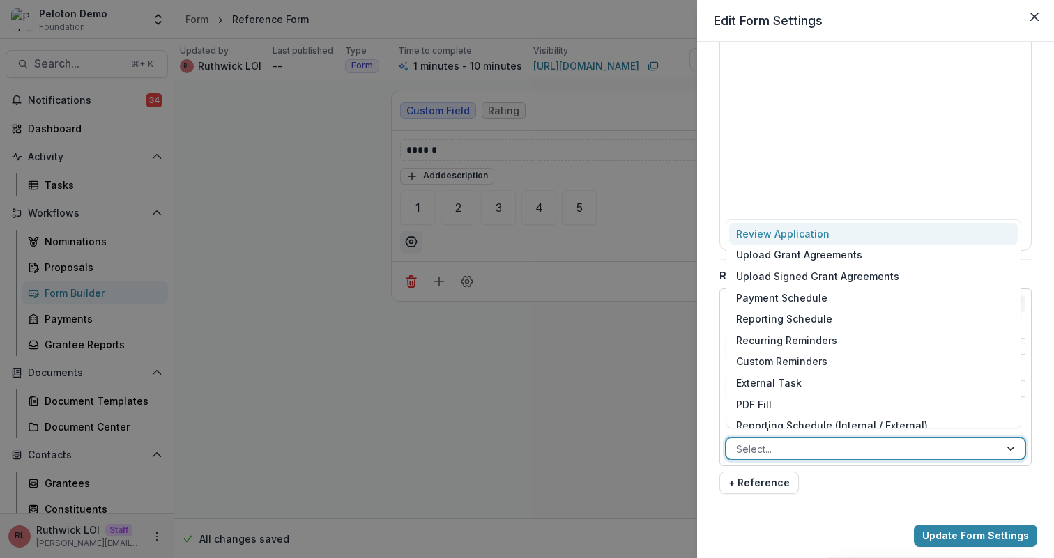
click at [792, 231] on div "Review Application" at bounding box center [873, 234] width 288 height 22
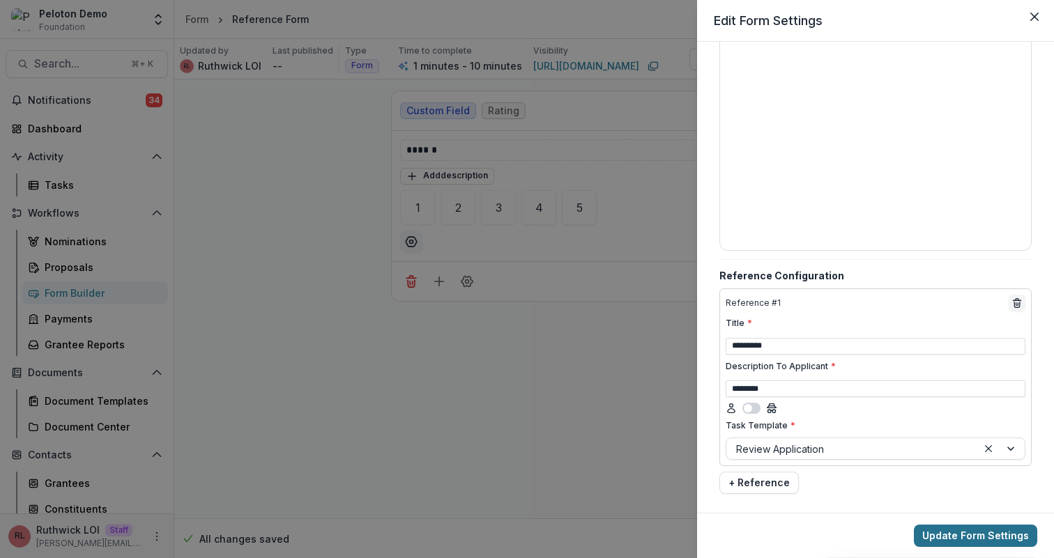
click at [958, 527] on button "Update Form Settings" at bounding box center [974, 536] width 123 height 22
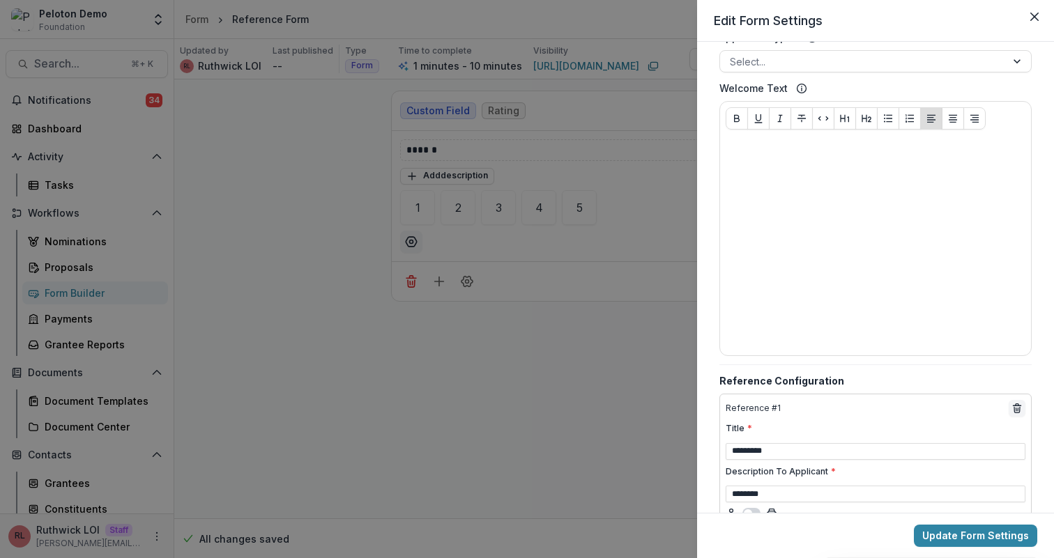
scroll to position [760, 0]
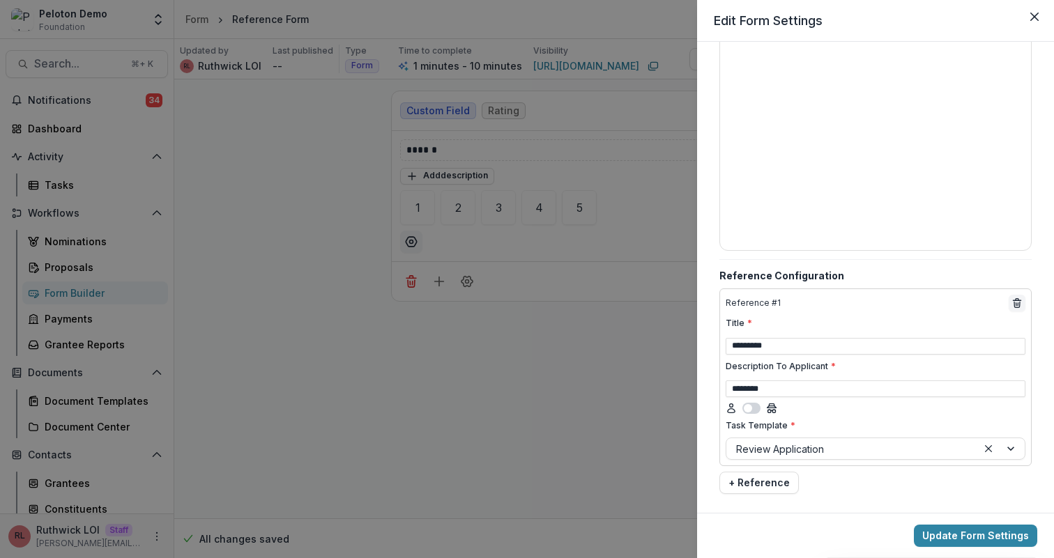
click at [867, 396] on div "Reference # 1 Title * ********* Description To Applicant * ******** Task Templa…" at bounding box center [875, 377] width 312 height 178
click at [830, 284] on div "Reference Configuration Reference # 1 Title * ********* Description To Applican…" at bounding box center [875, 381] width 312 height 226
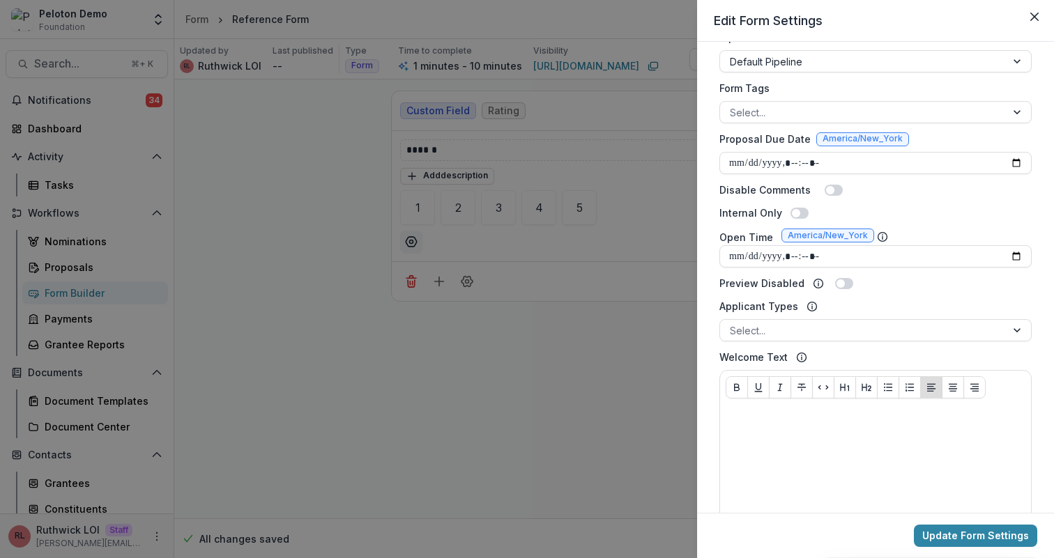
scroll to position [335, 0]
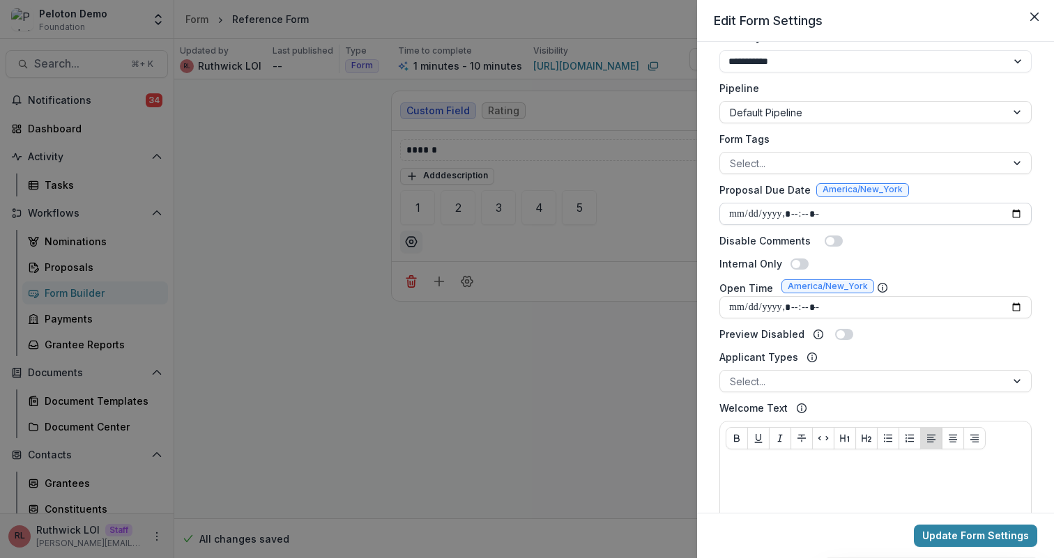
click at [1011, 213] on input "Proposal Due Date" at bounding box center [875, 214] width 312 height 22
type input "**********"
click at [1011, 260] on div "Internal Only" at bounding box center [875, 263] width 312 height 15
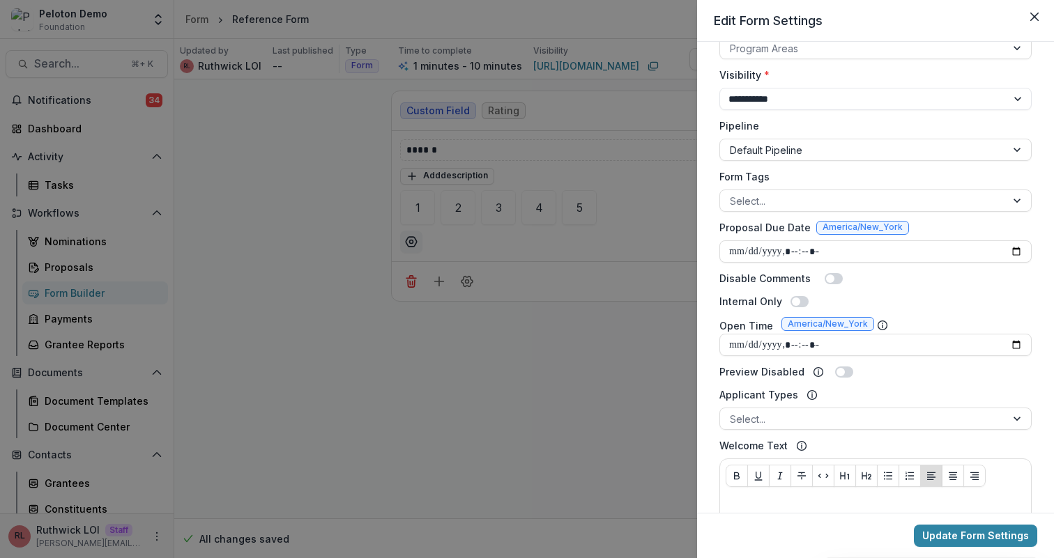
scroll to position [760, 0]
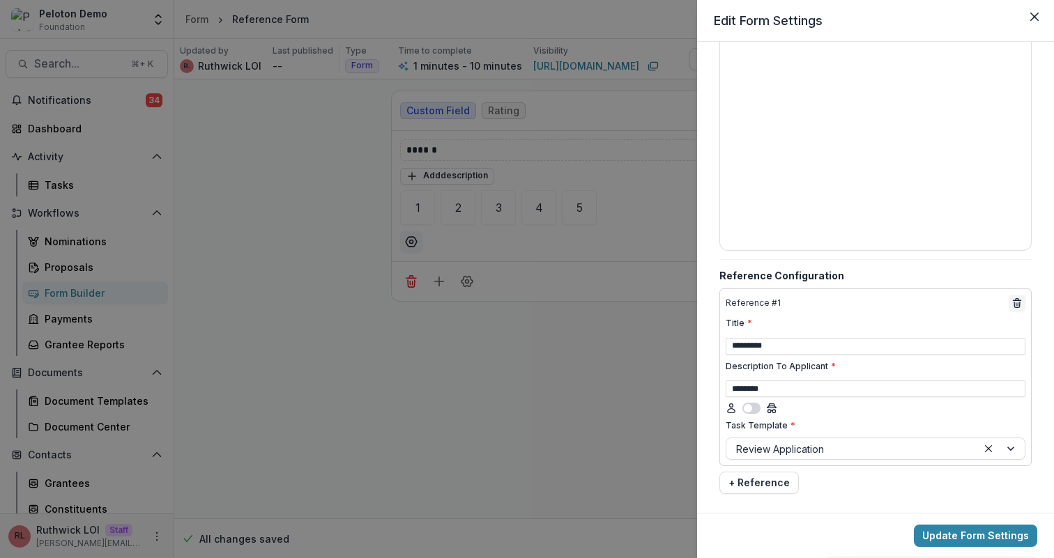
click at [470, 355] on div "**********" at bounding box center [527, 279] width 1054 height 558
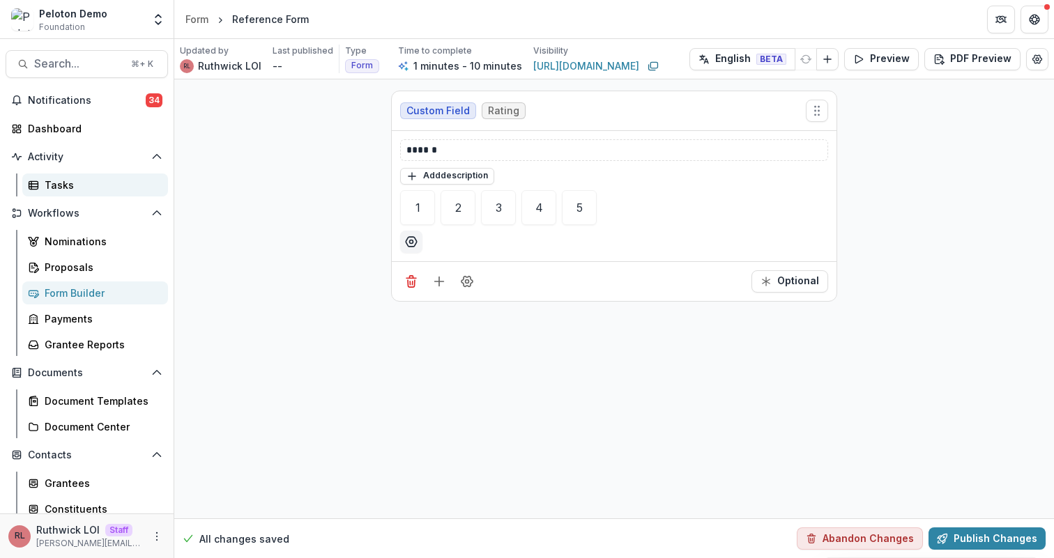
click at [103, 189] on div "Tasks" at bounding box center [101, 185] width 112 height 15
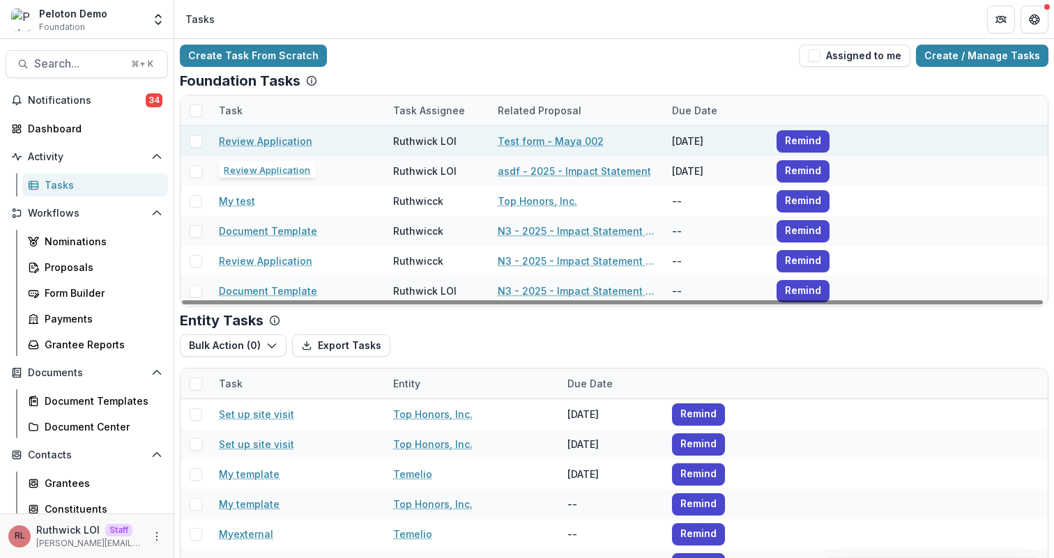
click at [290, 146] on link "Review Application" at bounding box center [265, 141] width 93 height 15
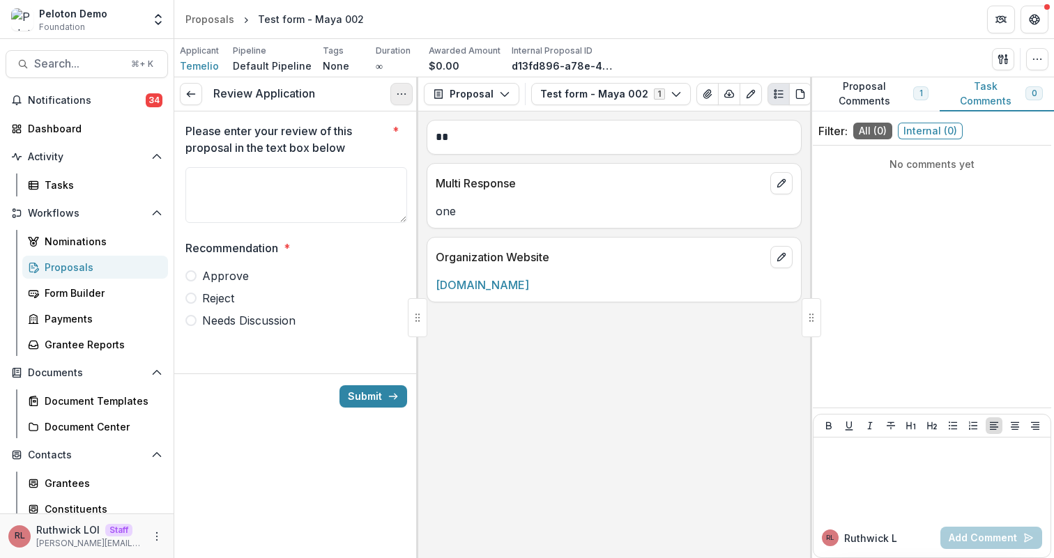
click at [399, 100] on button "Options" at bounding box center [401, 94] width 22 height 22
click at [384, 118] on link "View task" at bounding box center [334, 125] width 149 height 23
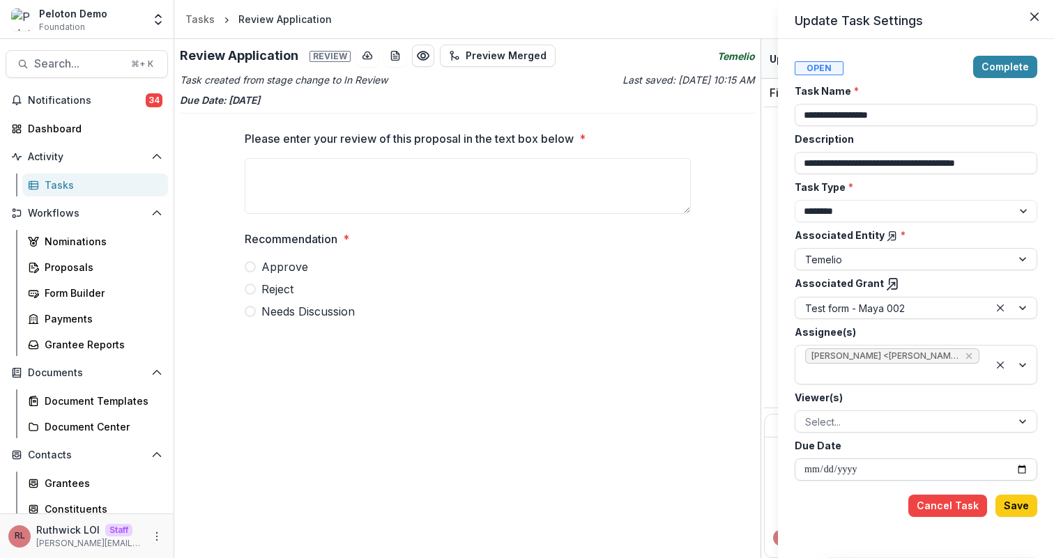
click at [1022, 468] on input "**********" at bounding box center [915, 469] width 242 height 22
click at [1033, 444] on div "**********" at bounding box center [915, 459] width 242 height 43
click at [818, 445] on label "Due Date" at bounding box center [911, 445] width 234 height 15
click at [818, 458] on input "**********" at bounding box center [915, 469] width 242 height 22
click at [818, 445] on label "Due Date" at bounding box center [911, 445] width 234 height 15
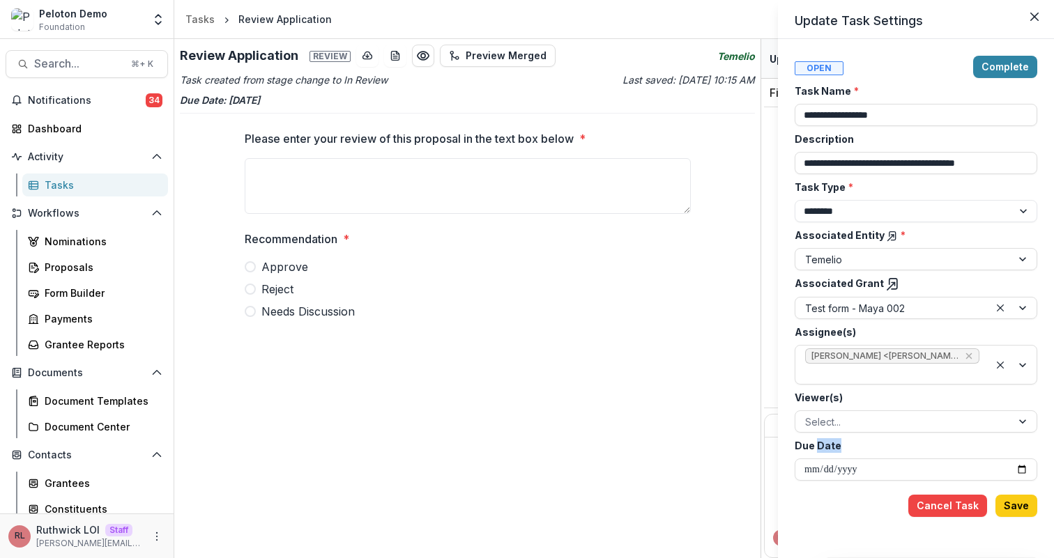
click at [818, 458] on input "**********" at bounding box center [915, 469] width 242 height 22
click at [818, 445] on label "Due Date" at bounding box center [911, 445] width 234 height 15
click at [818, 458] on input "**********" at bounding box center [915, 469] width 242 height 22
click at [893, 449] on label "Due Date" at bounding box center [911, 445] width 234 height 15
click at [893, 458] on input "**********" at bounding box center [915, 469] width 242 height 22
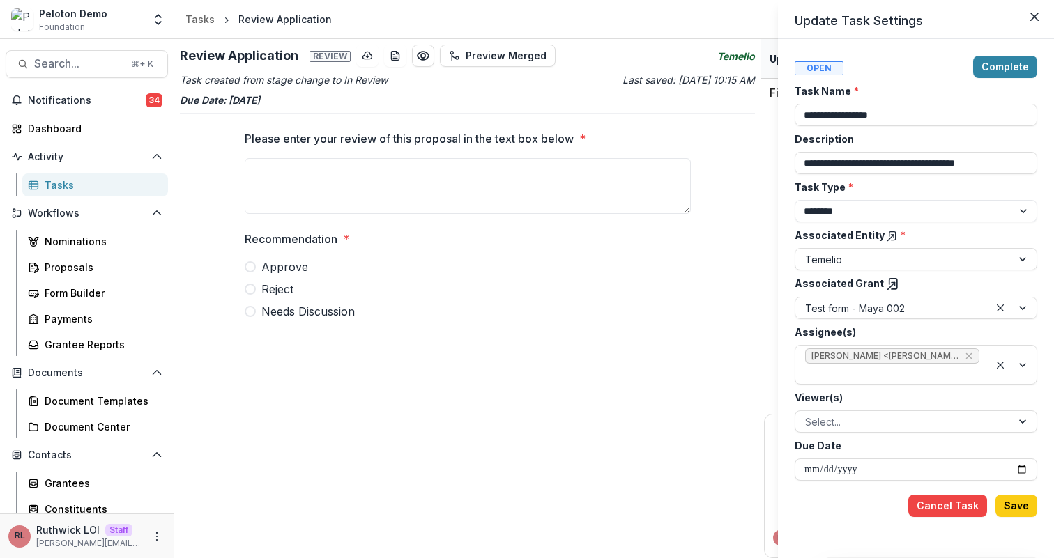
click at [833, 499] on div "Cancel Task Save" at bounding box center [915, 501] width 242 height 31
click at [152, 531] on div "**********" at bounding box center [527, 279] width 1054 height 558
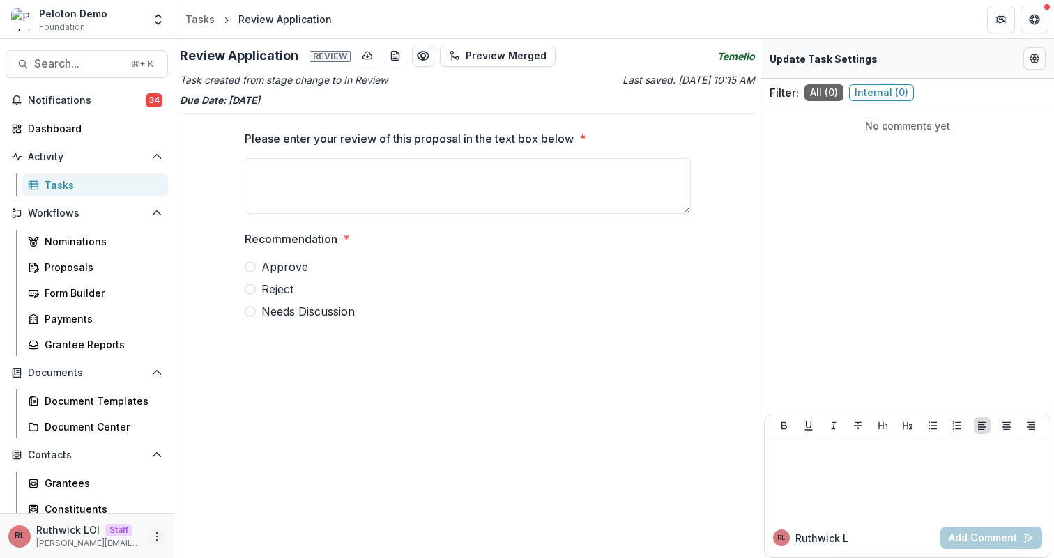
click at [154, 538] on icon "More" at bounding box center [156, 536] width 11 height 11
click at [217, 508] on link "User Settings" at bounding box center [244, 506] width 149 height 23
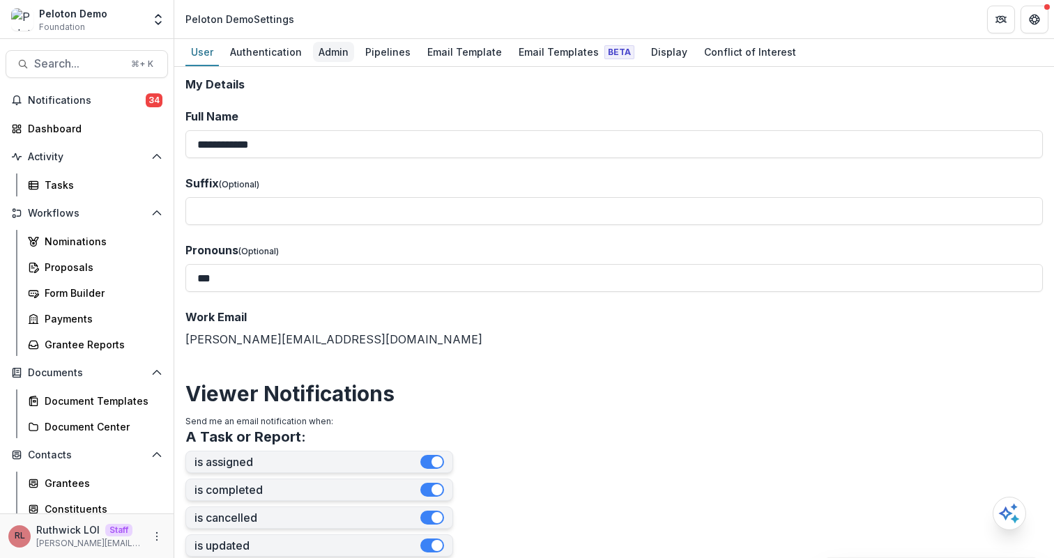
click at [322, 52] on div "Admin" at bounding box center [333, 52] width 41 height 20
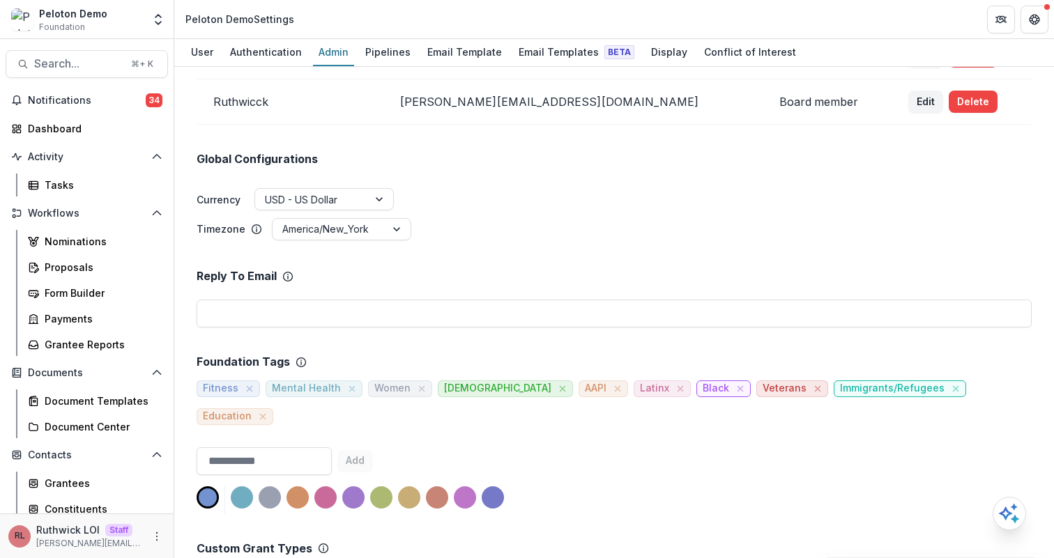
scroll to position [119, 0]
click at [98, 269] on div "Proposals" at bounding box center [101, 267] width 112 height 15
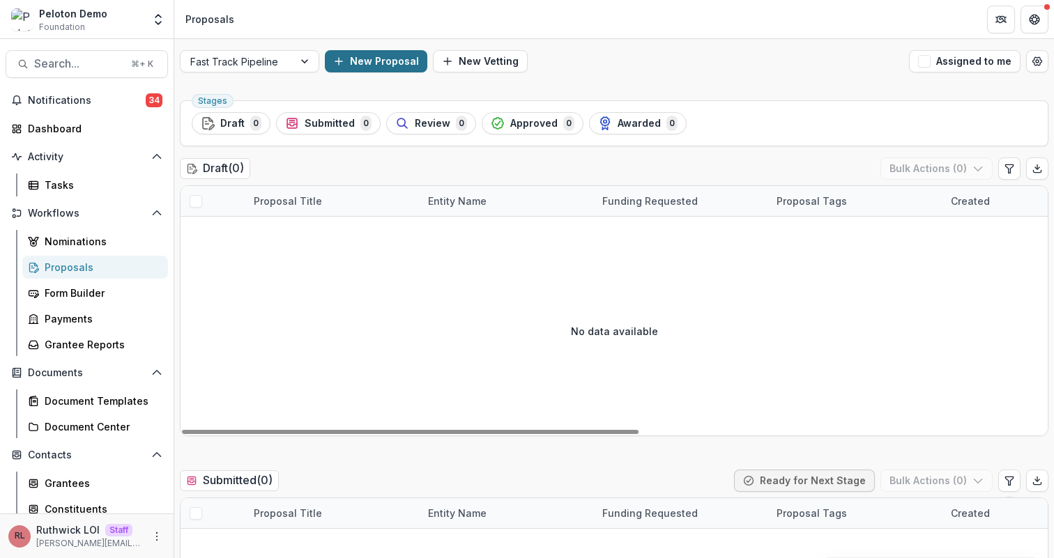
click at [385, 53] on button "New Proposal" at bounding box center [376, 61] width 102 height 22
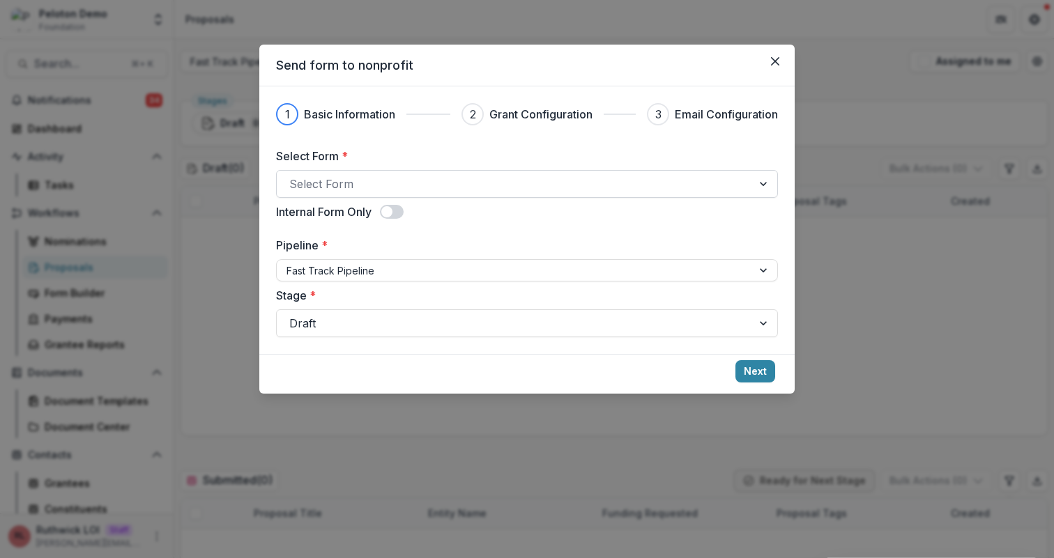
click at [489, 176] on div at bounding box center [514, 184] width 450 height 20
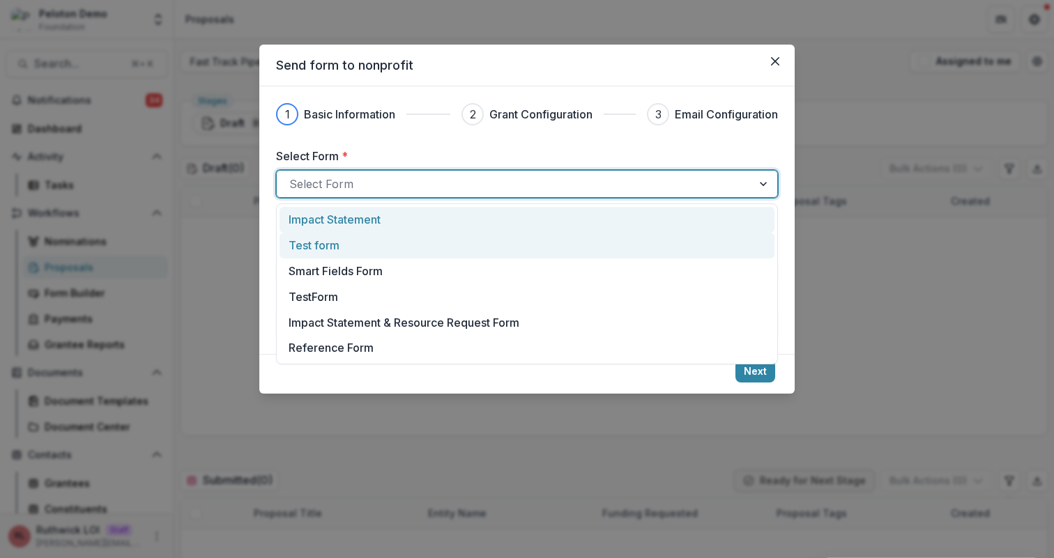
click at [497, 211] on div "Impact Statement" at bounding box center [526, 219] width 477 height 17
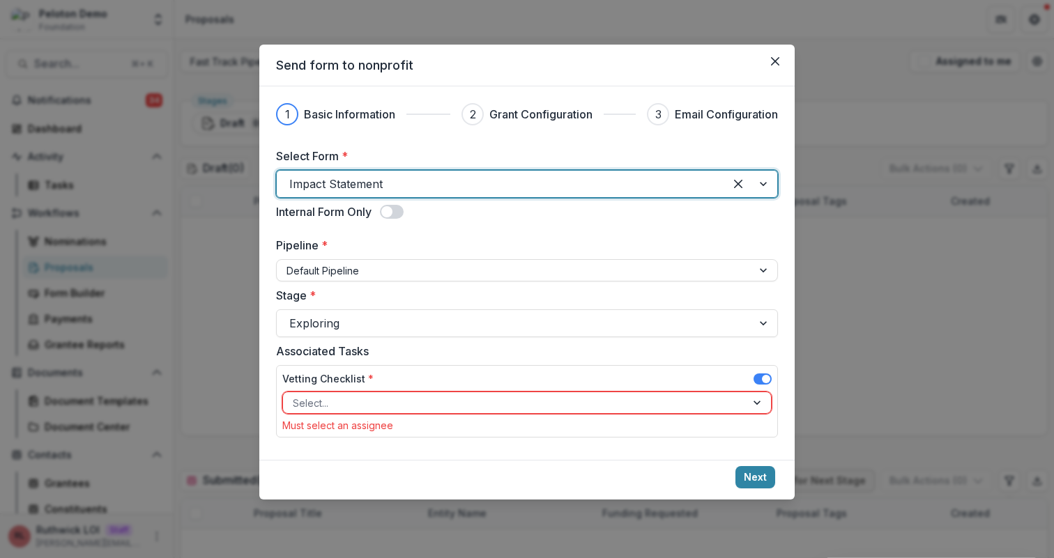
click at [755, 375] on span at bounding box center [762, 378] width 18 height 11
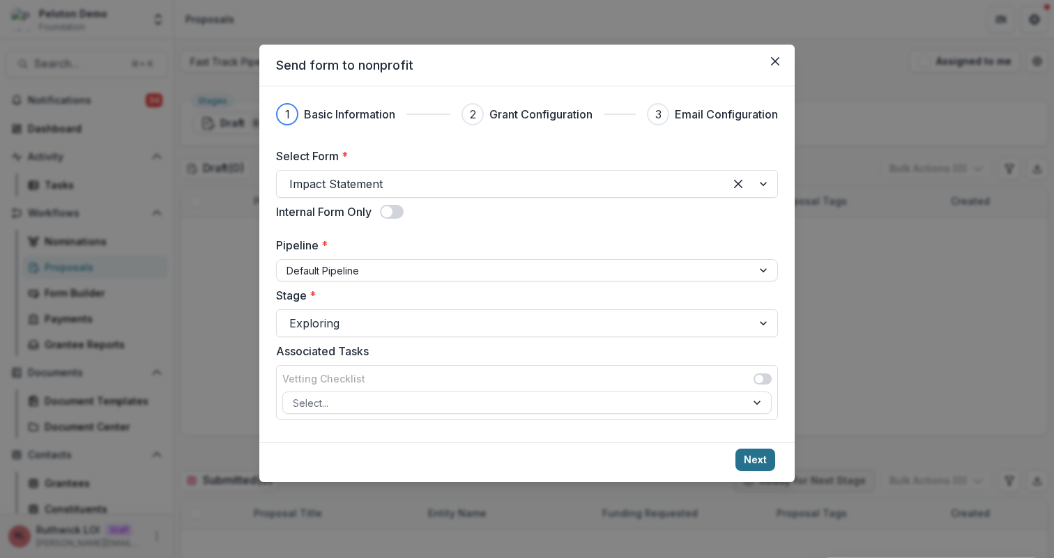
click at [749, 463] on button "Next" at bounding box center [755, 460] width 40 height 22
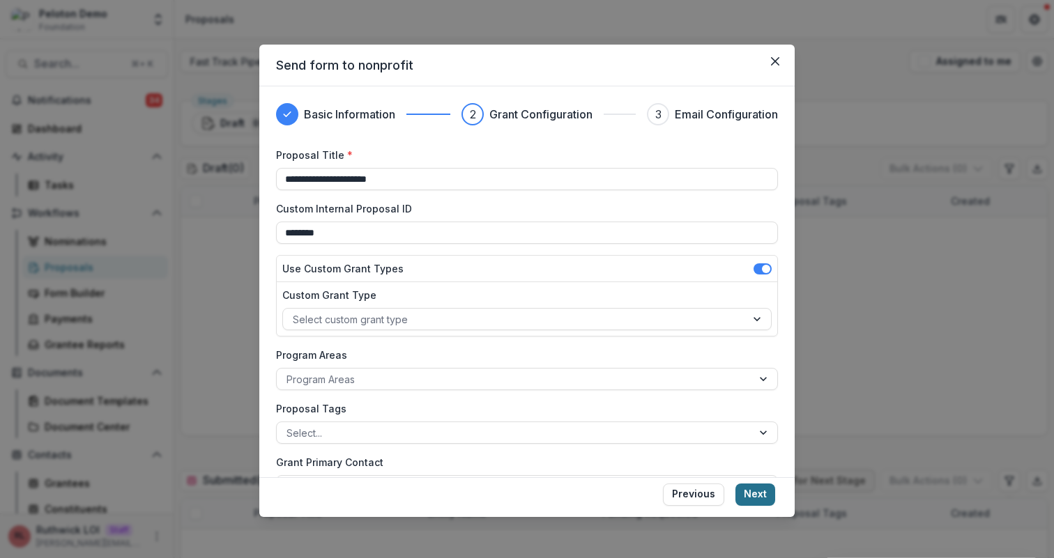
click at [752, 499] on button "Next" at bounding box center [755, 495] width 40 height 22
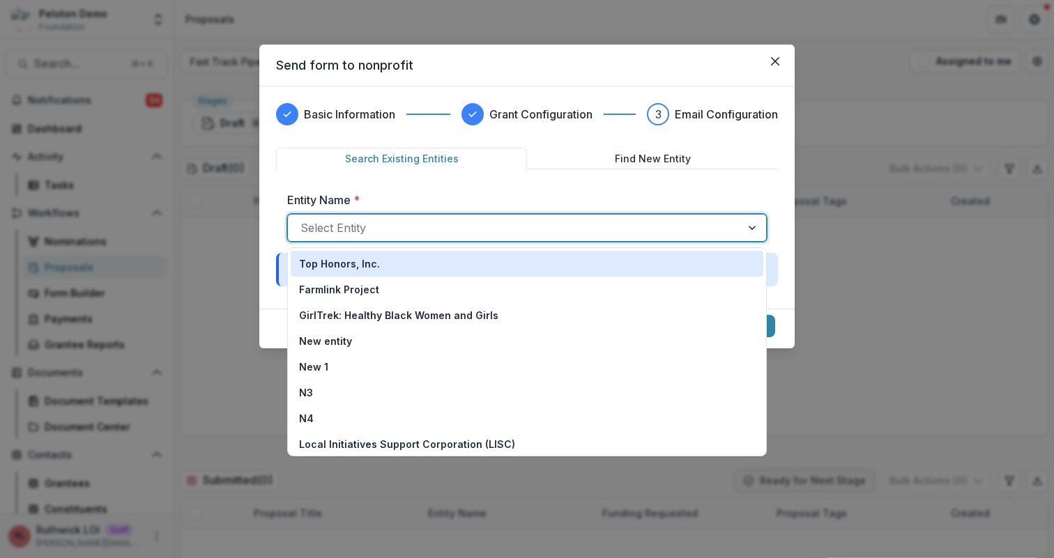
click at [618, 241] on div "Select Entity" at bounding box center [526, 228] width 479 height 28
click at [603, 261] on div "Top Honors, Inc." at bounding box center [527, 263] width 456 height 15
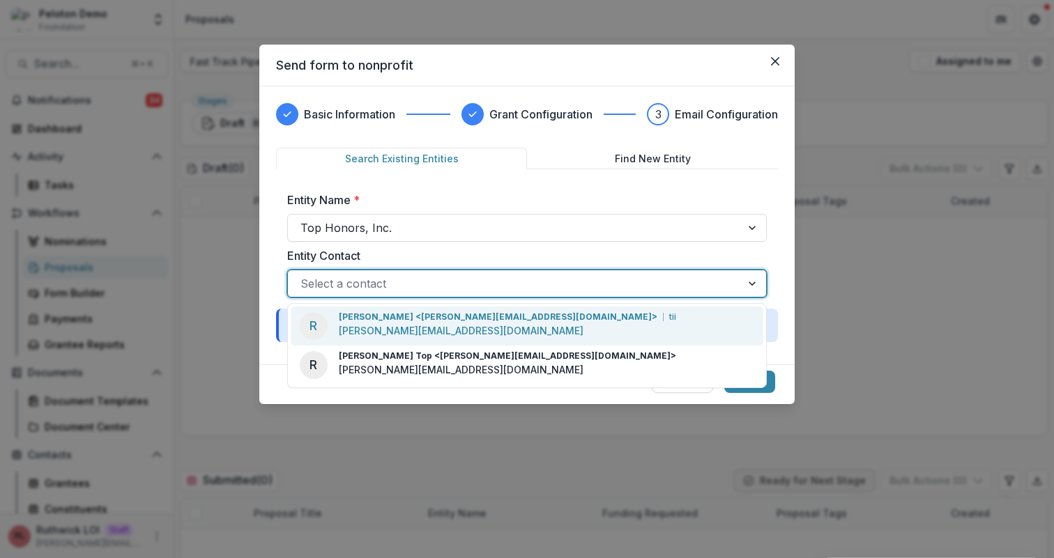
click at [583, 293] on div "Select a contact" at bounding box center [514, 283] width 453 height 22
click at [585, 325] on div "R Ruthwick LOI <ruthwick@trytemelio.com> tii ruthwick@trytemelio.com" at bounding box center [527, 326] width 472 height 39
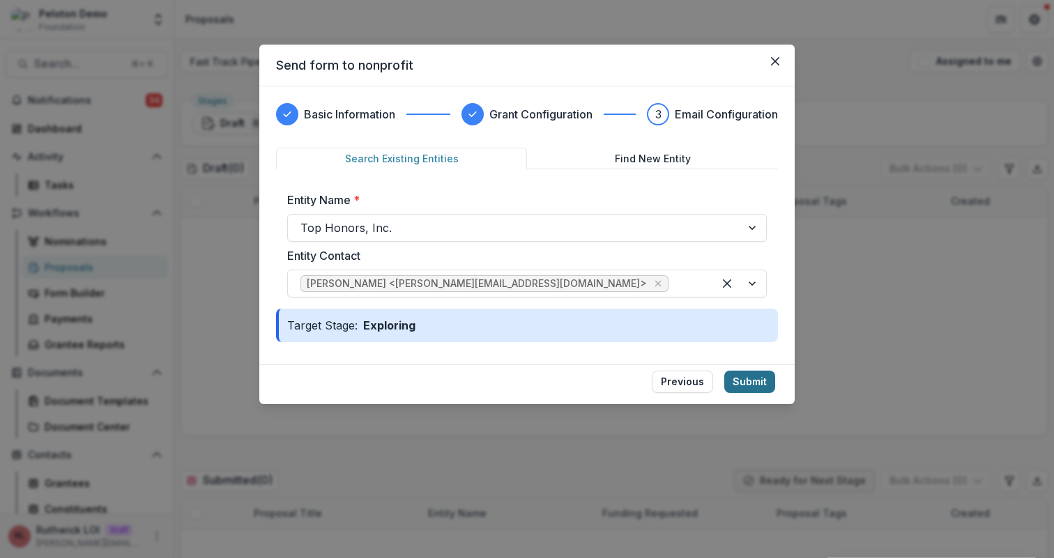
click at [746, 385] on button "Submit" at bounding box center [749, 382] width 51 height 22
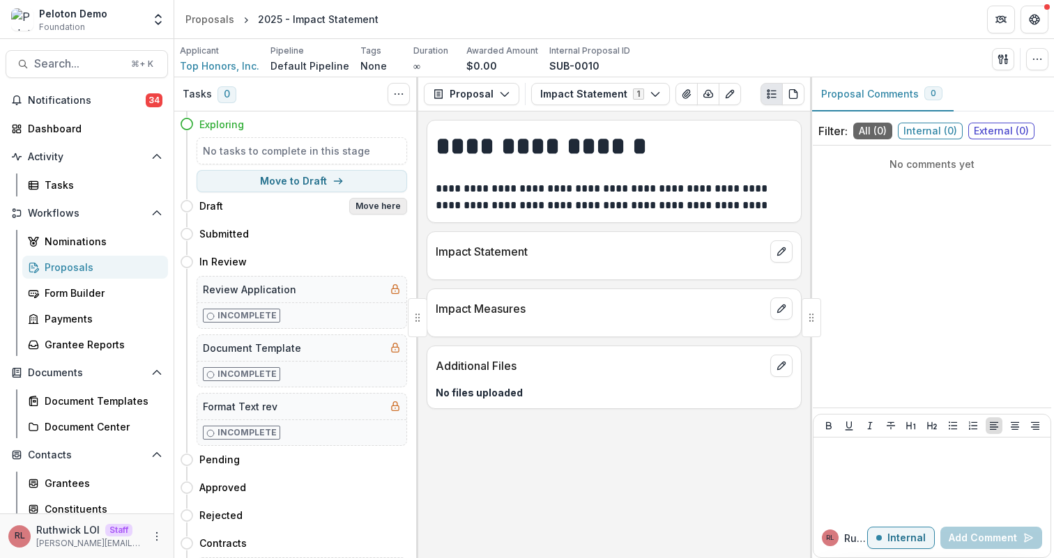
click at [376, 208] on button "Move here" at bounding box center [378, 206] width 58 height 17
select select "*****"
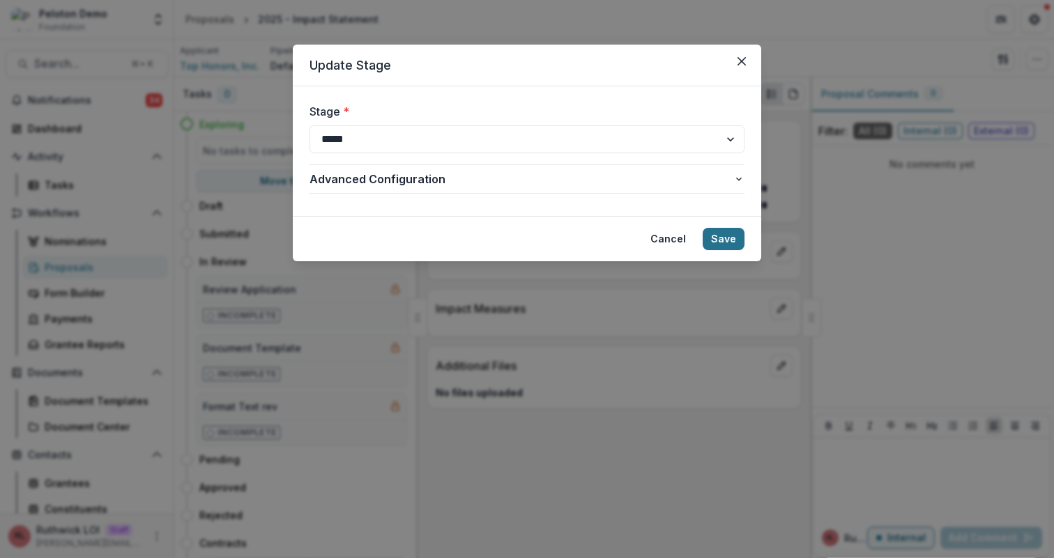
click at [719, 241] on button "Save" at bounding box center [723, 239] width 42 height 22
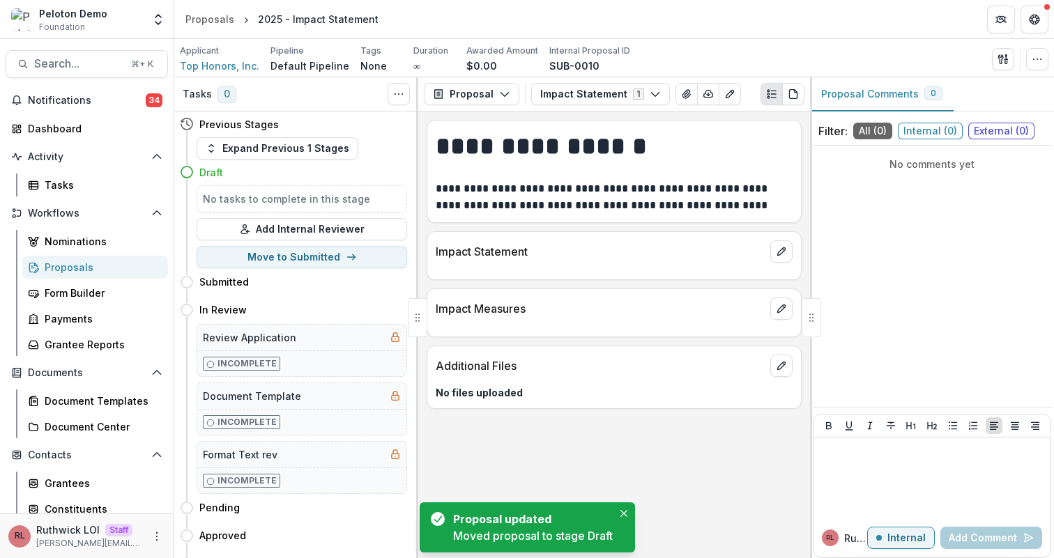
click at [641, 245] on p "Impact Statement" at bounding box center [599, 251] width 329 height 17
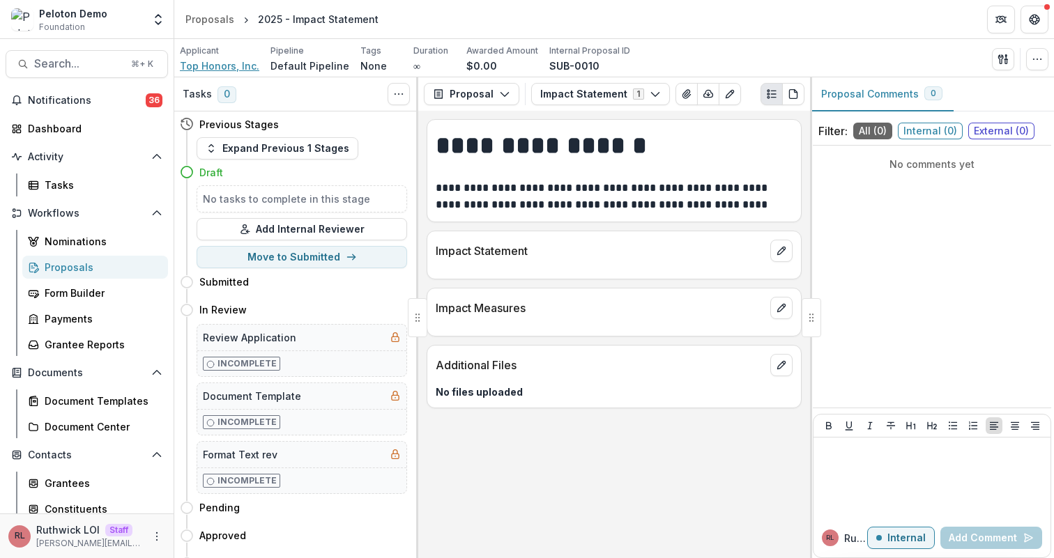
click at [235, 64] on span "Top Honors, Inc." at bounding box center [219, 66] width 79 height 15
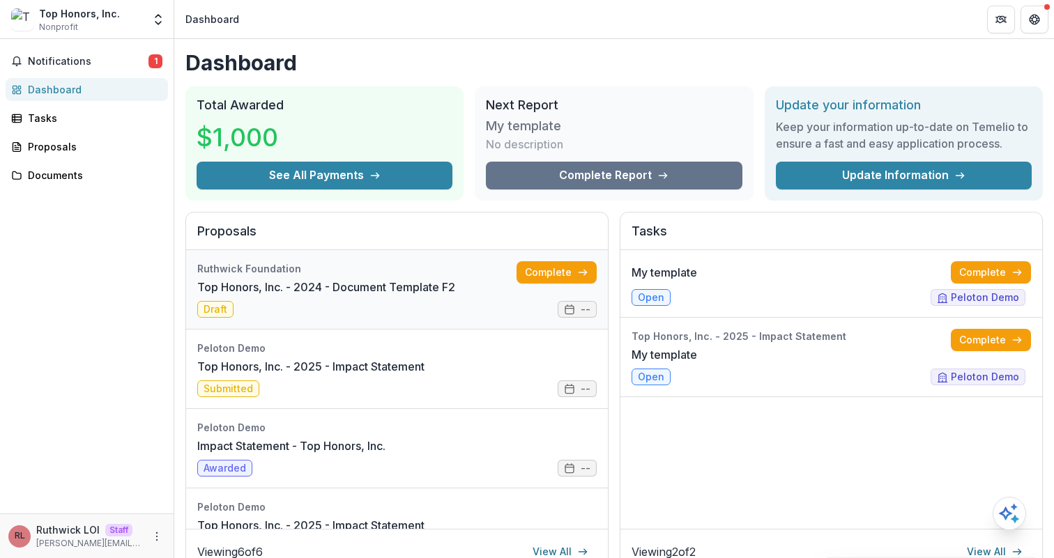
click at [389, 279] on link "Top Honors, Inc. - 2024 - Document Template F2" at bounding box center [326, 287] width 258 height 17
